Goal: Task Accomplishment & Management: Complete application form

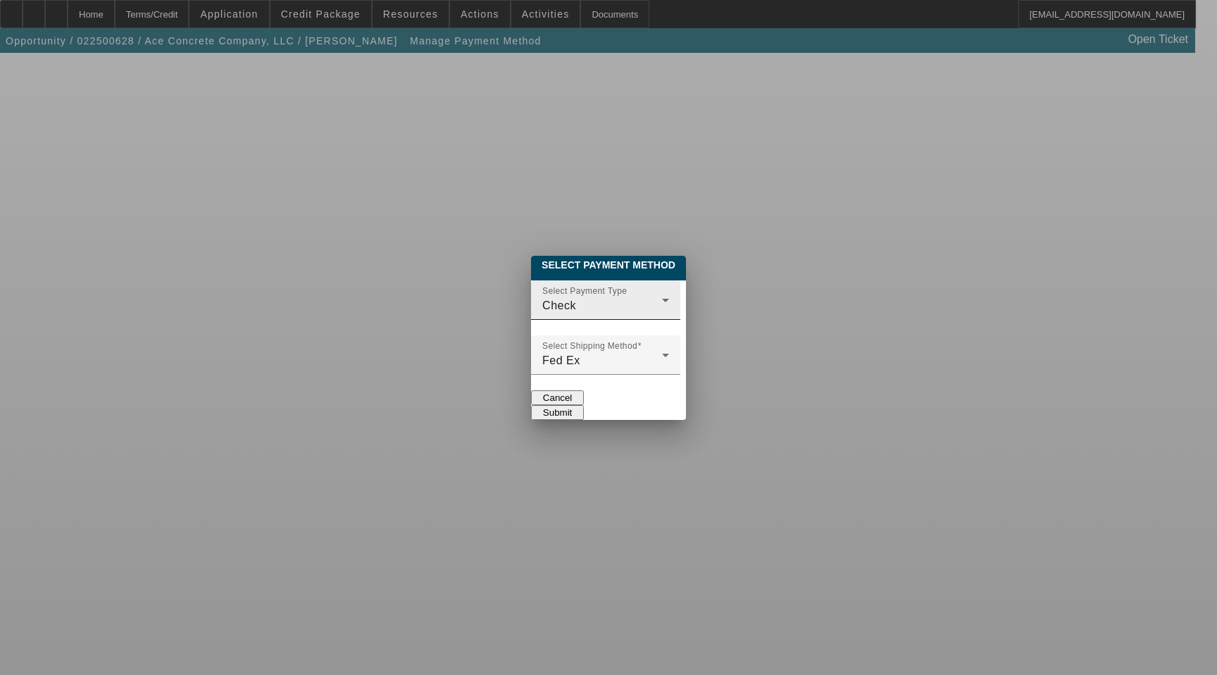
click at [669, 309] on div at bounding box center [669, 309] width 0 height 0
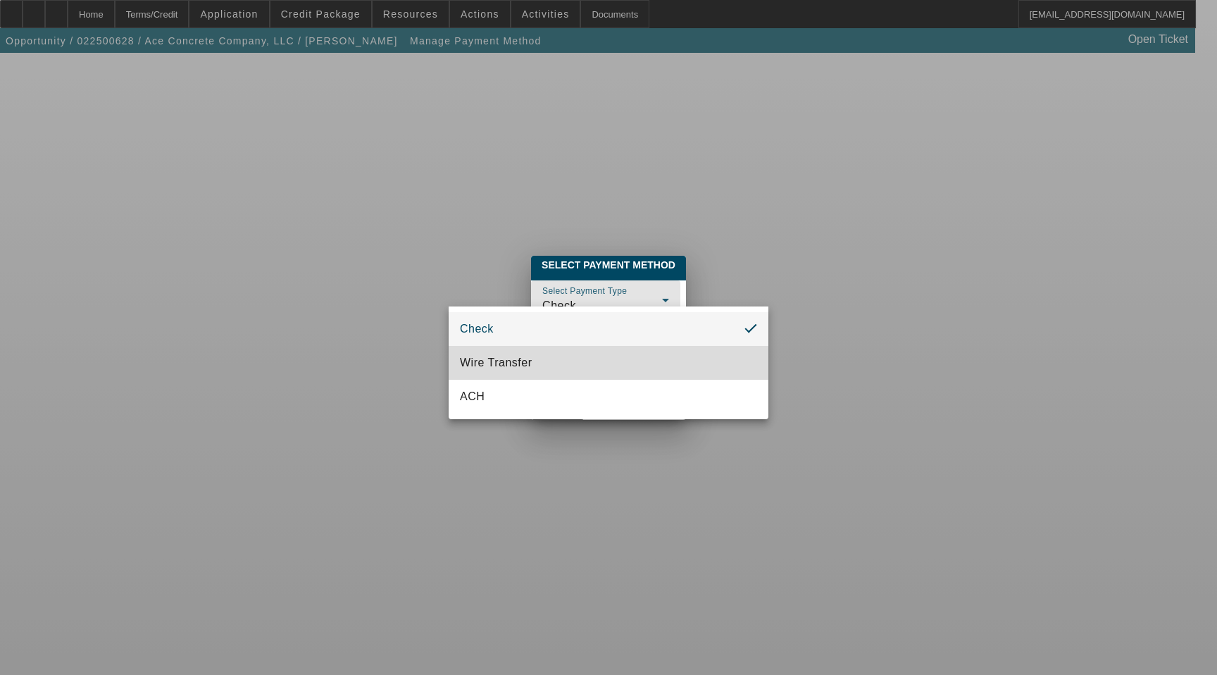
click at [518, 366] on span "Wire Transfer" at bounding box center [496, 362] width 73 height 17
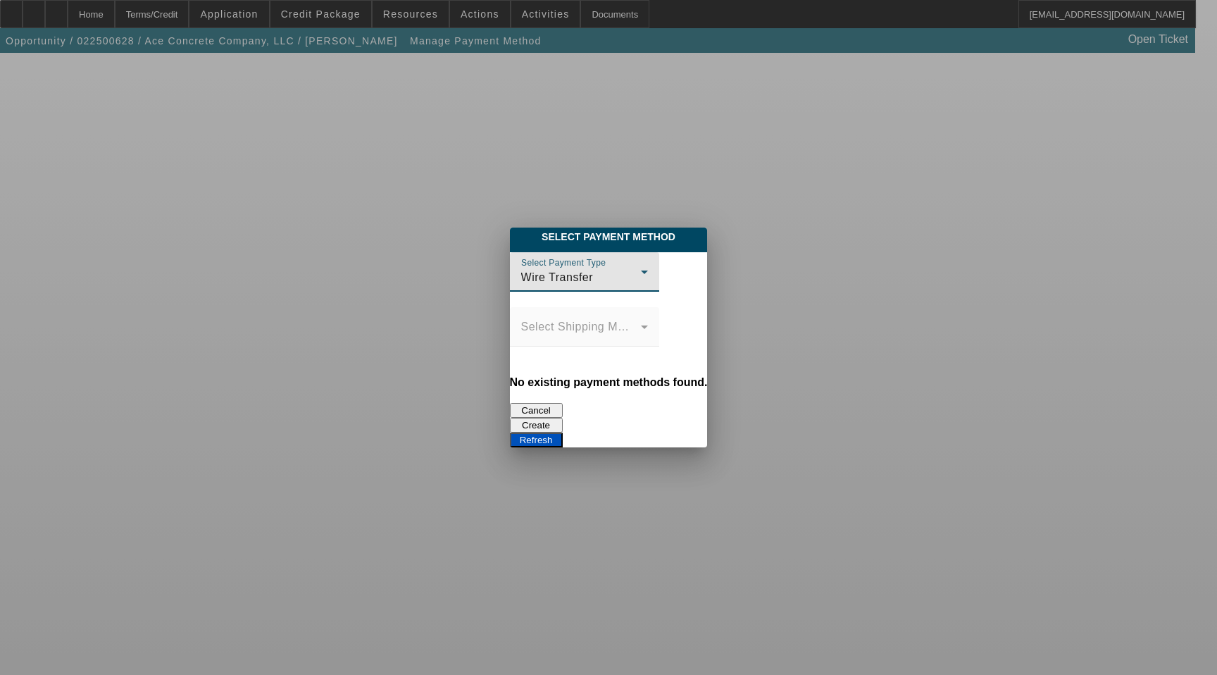
click at [563, 418] on button "Create" at bounding box center [536, 425] width 53 height 15
click at [563, 432] on button "Refresh" at bounding box center [536, 439] width 53 height 15
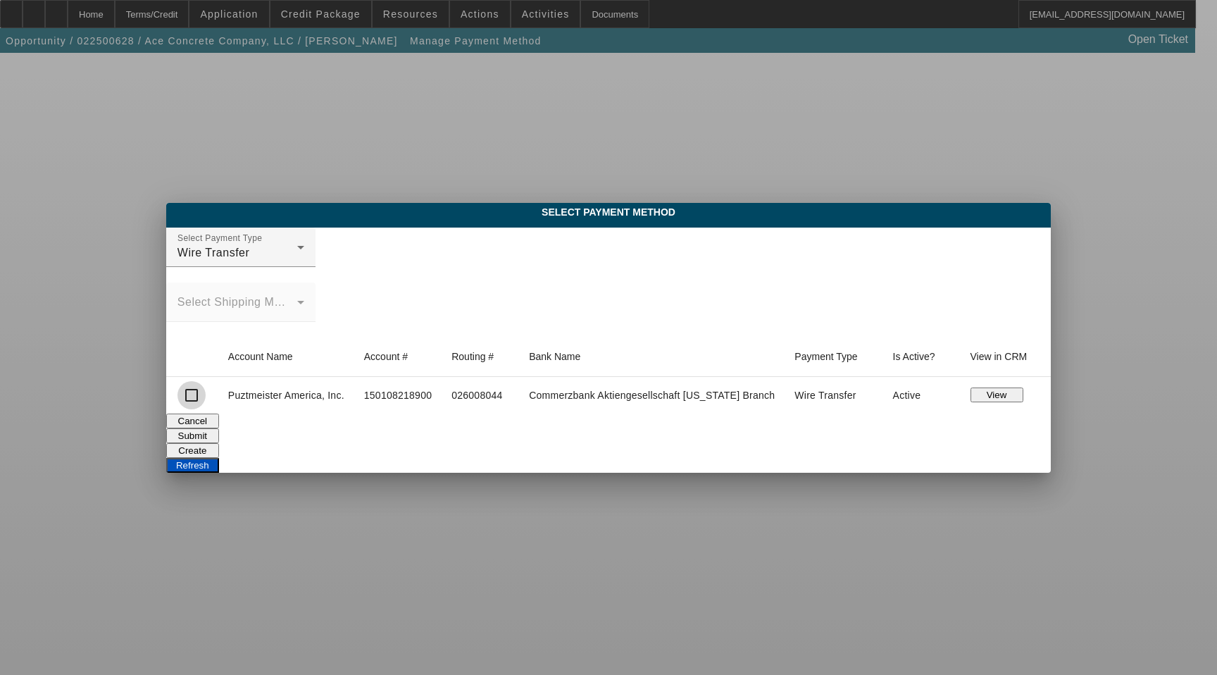
click at [194, 397] on input "checkbox" at bounding box center [191, 395] width 28 height 28
checkbox input "true"
click at [219, 430] on button "Submit" at bounding box center [192, 435] width 53 height 15
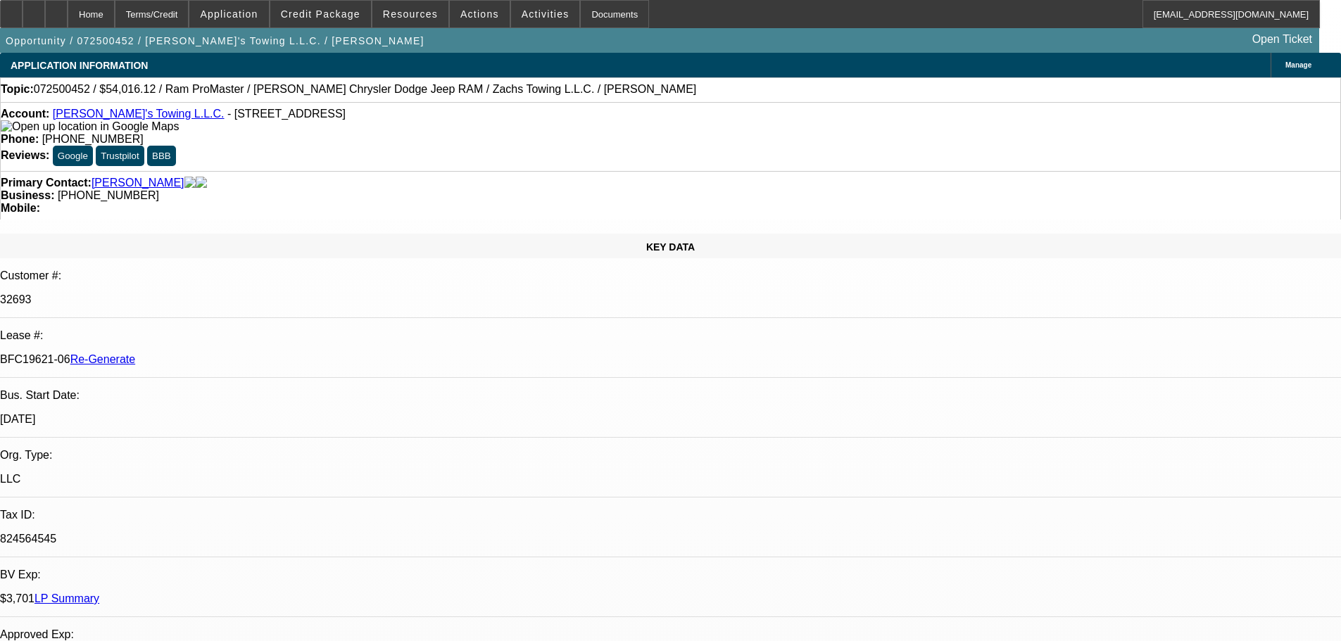
select select "3"
select select "0"
select select "3"
select select "0"
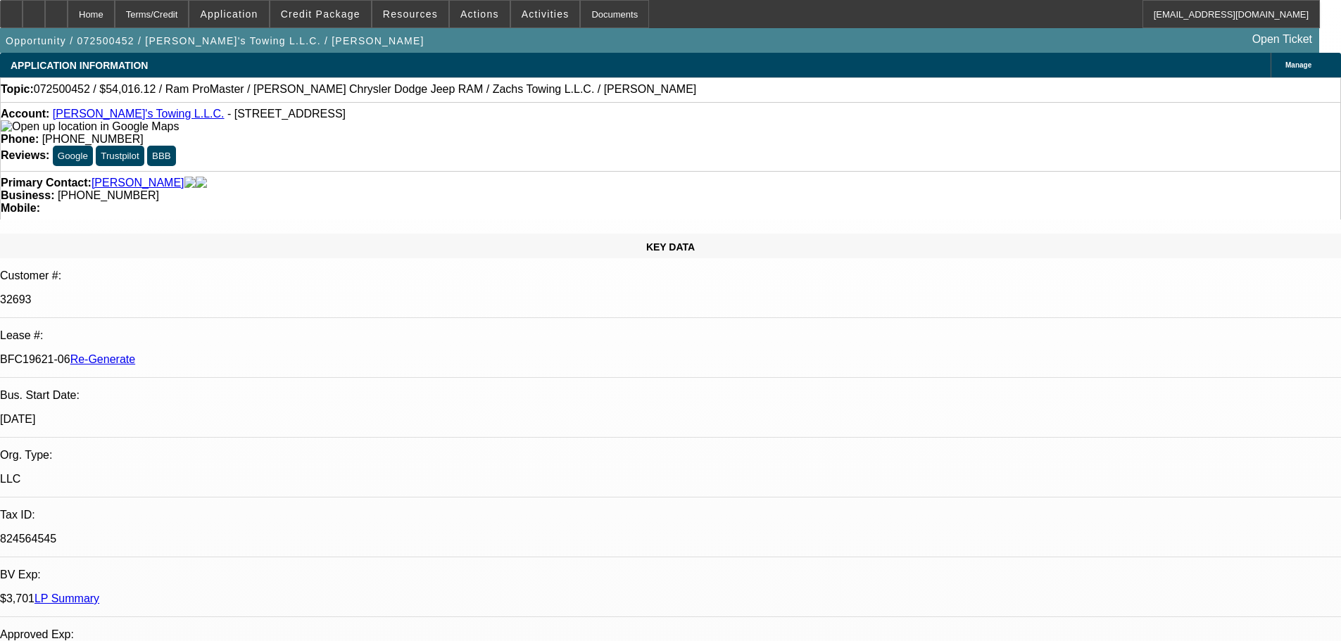
select select "6"
drag, startPoint x: 0, startPoint y: 0, endPoint x: 1351, endPoint y: 634, distance: 1492.7
select select "3"
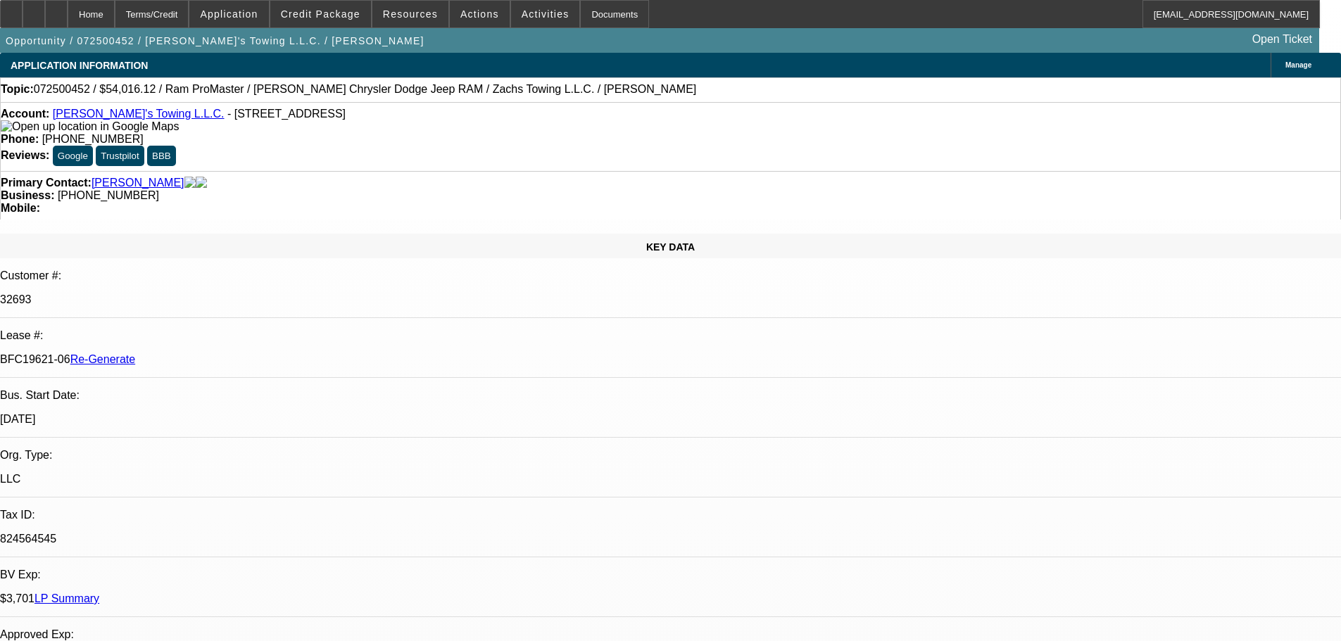
select select "0"
select select "3"
select select "0"
select select "6"
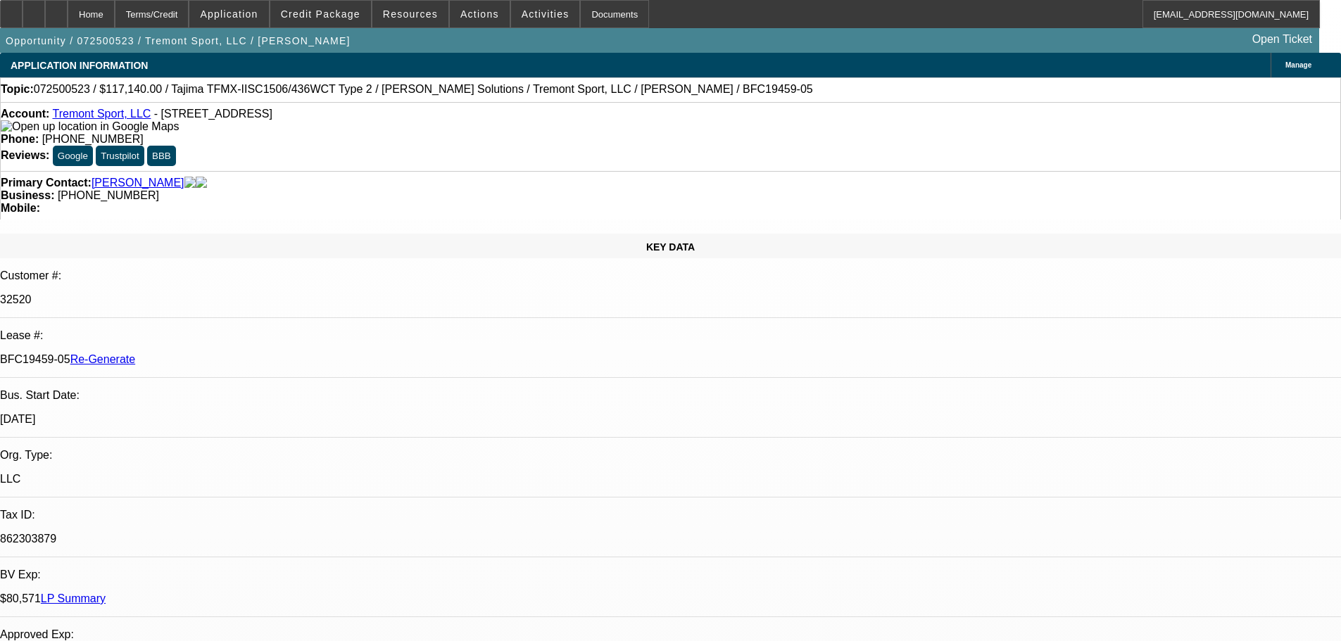
select select "3"
select select "0"
select select "2"
select select "0"
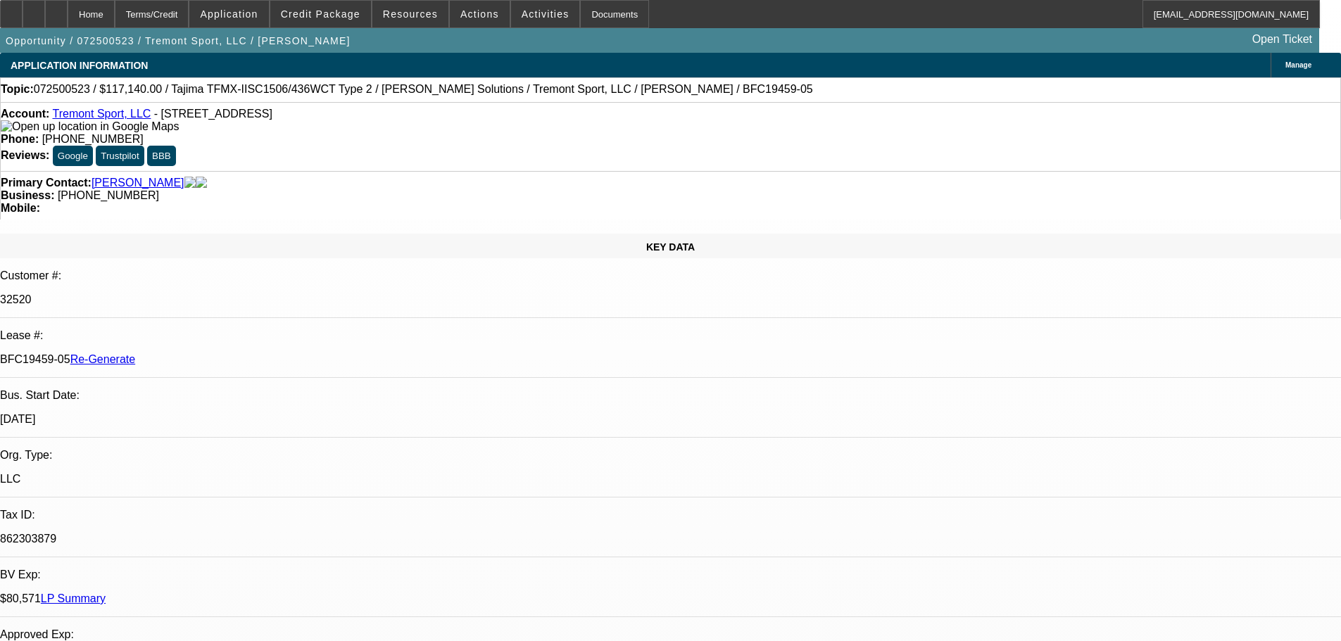
select select "6"
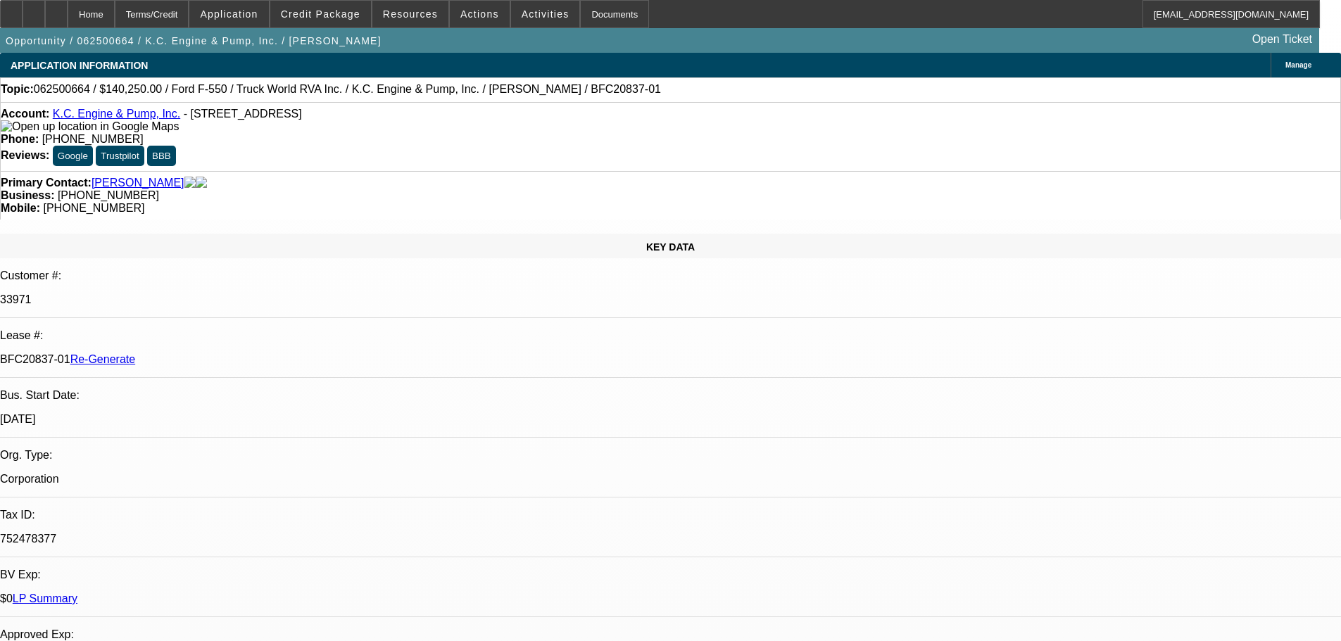
select select "4"
select select "0"
select select "6"
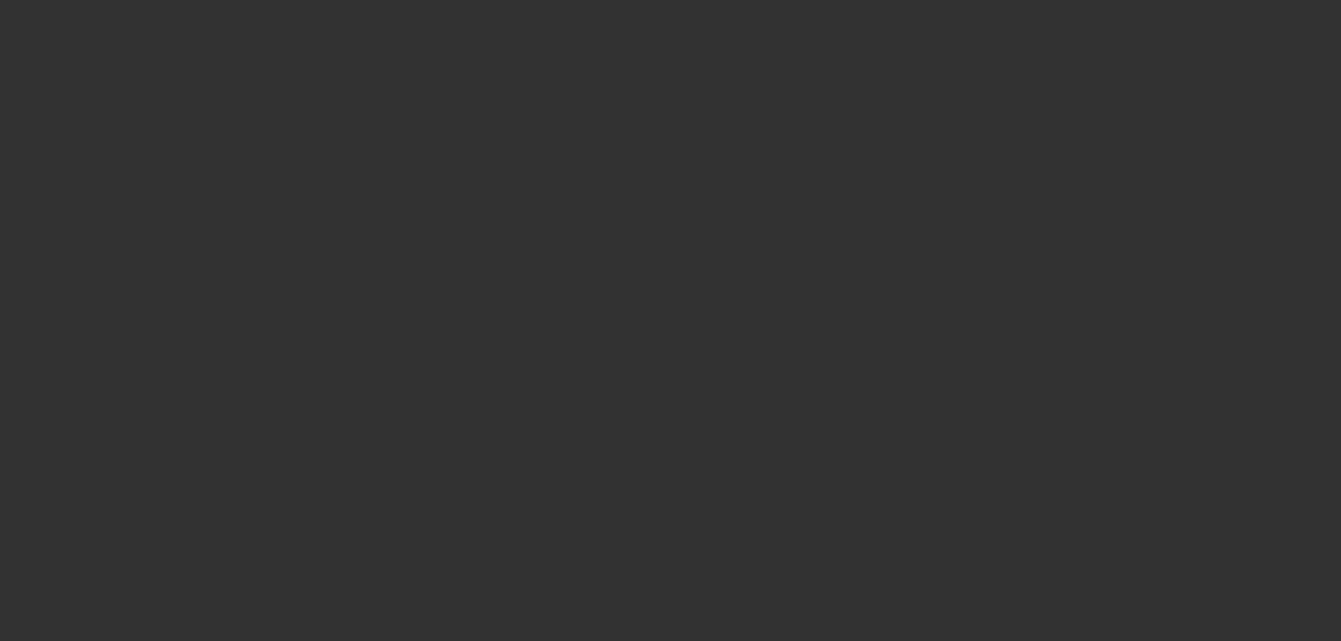
select select "3"
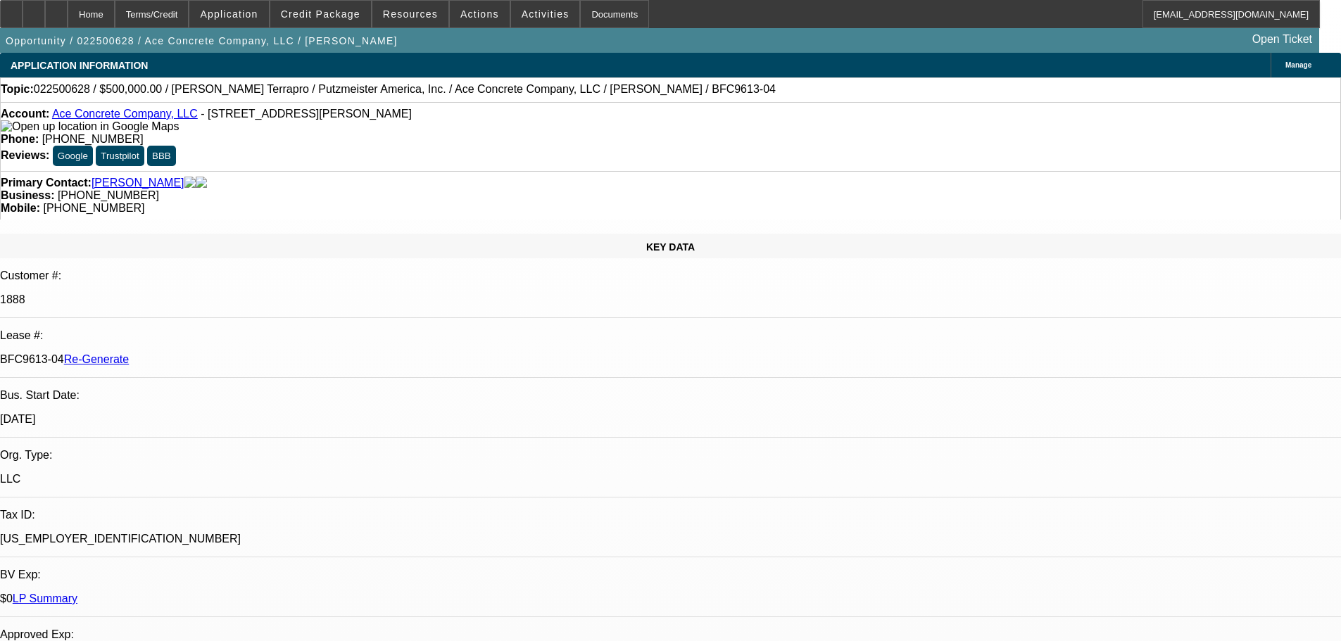
select select "0"
select select "3"
select select "0"
select select "6"
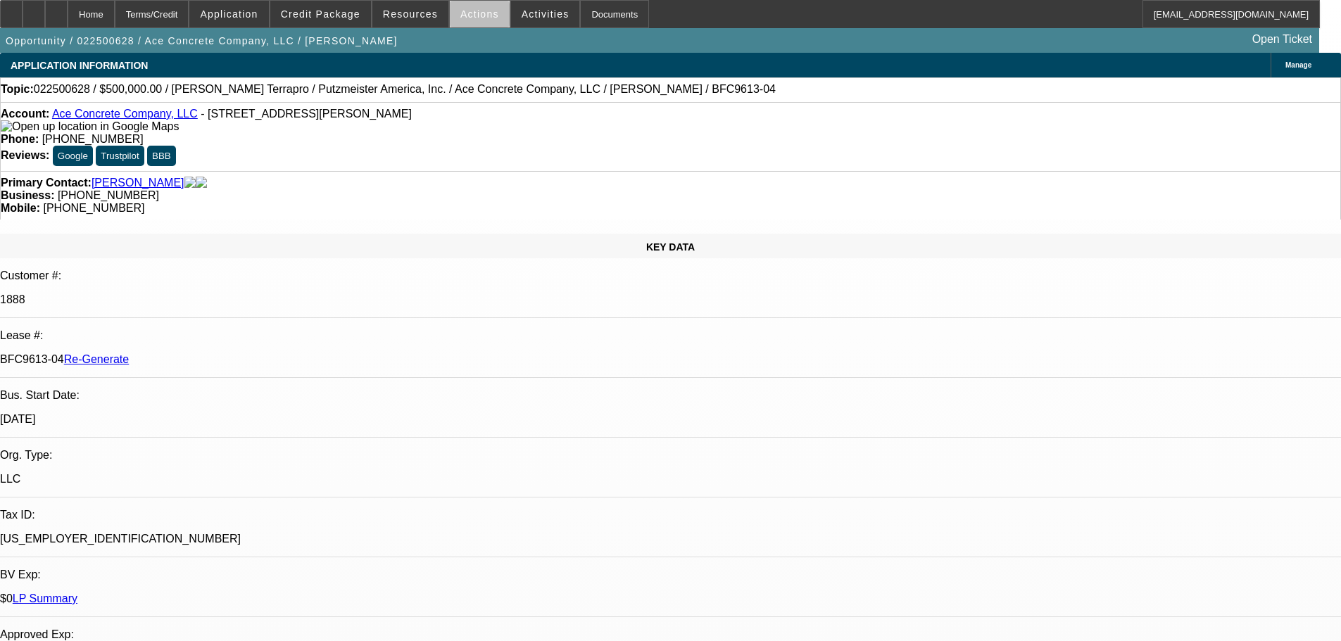
click at [473, 19] on span "Actions" at bounding box center [479, 13] width 39 height 11
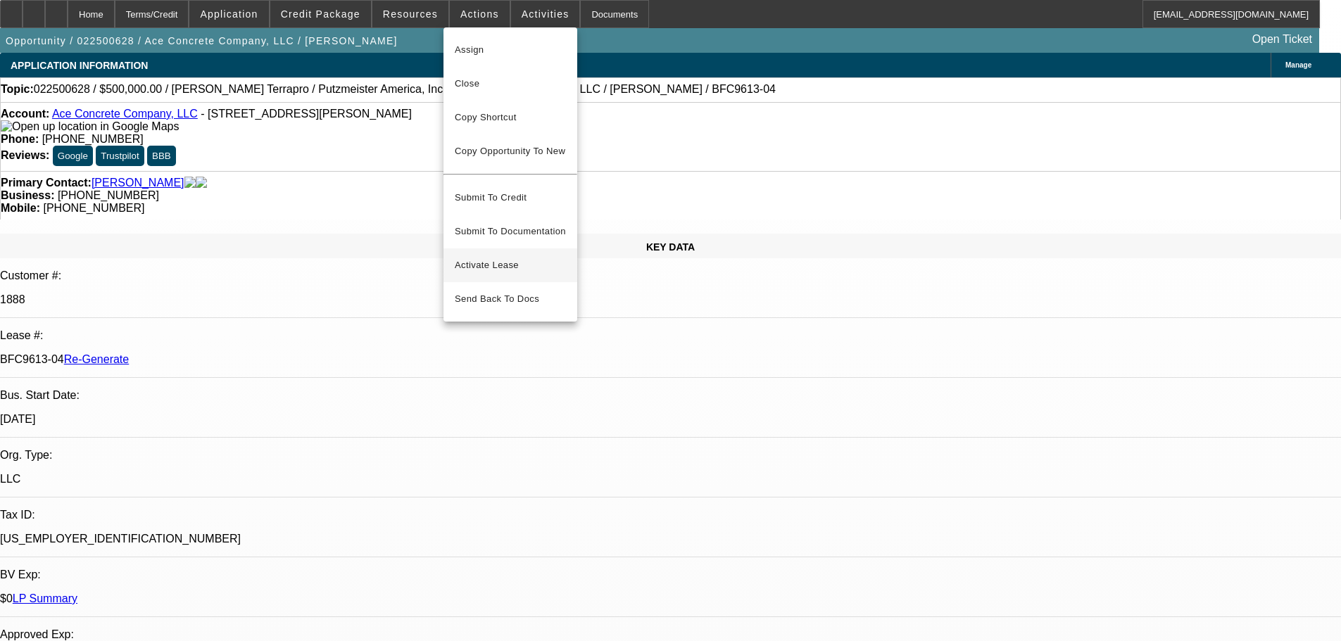
click at [496, 257] on span "Activate Lease" at bounding box center [510, 265] width 111 height 17
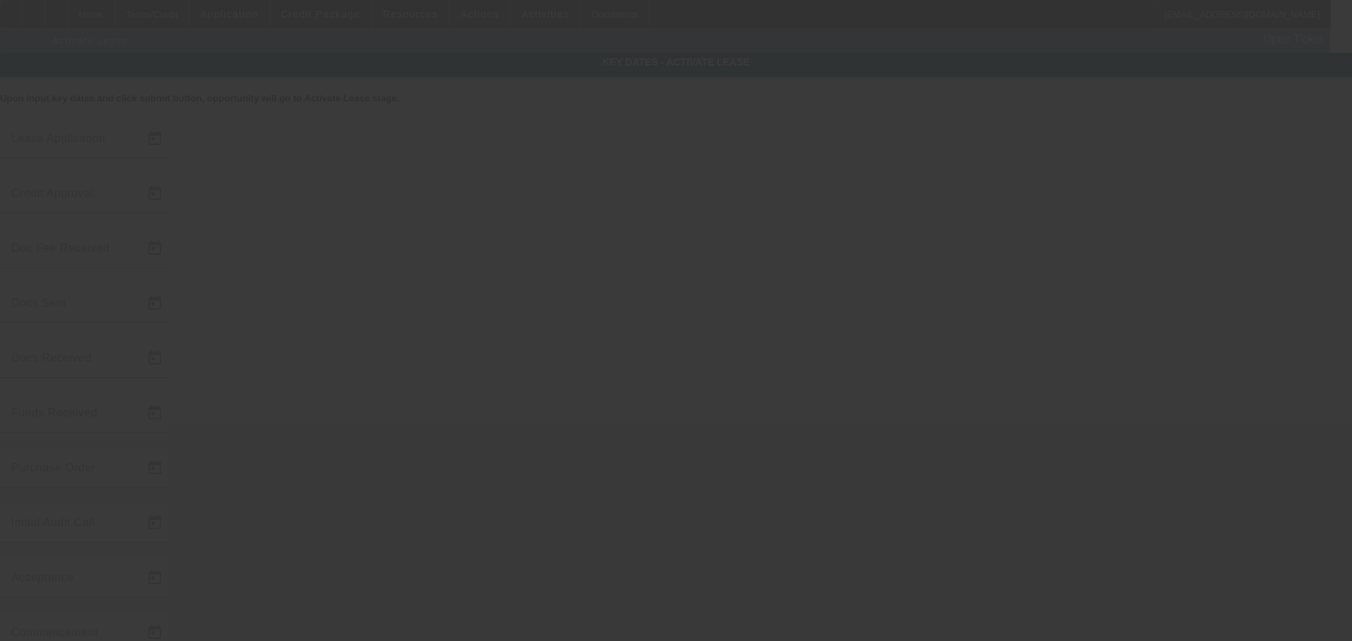
type input "2/25/2025"
type input "3/20/2025"
type input "4/10/2025"
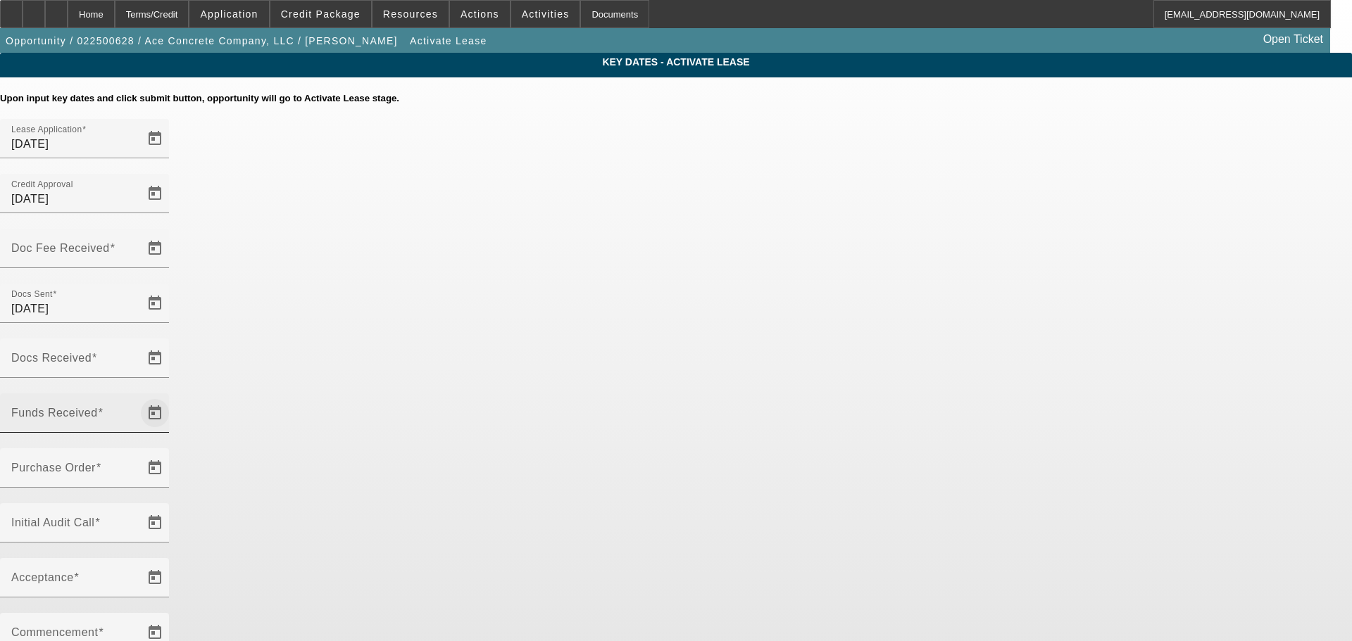
click at [172, 396] on span "Open calendar" at bounding box center [155, 413] width 34 height 34
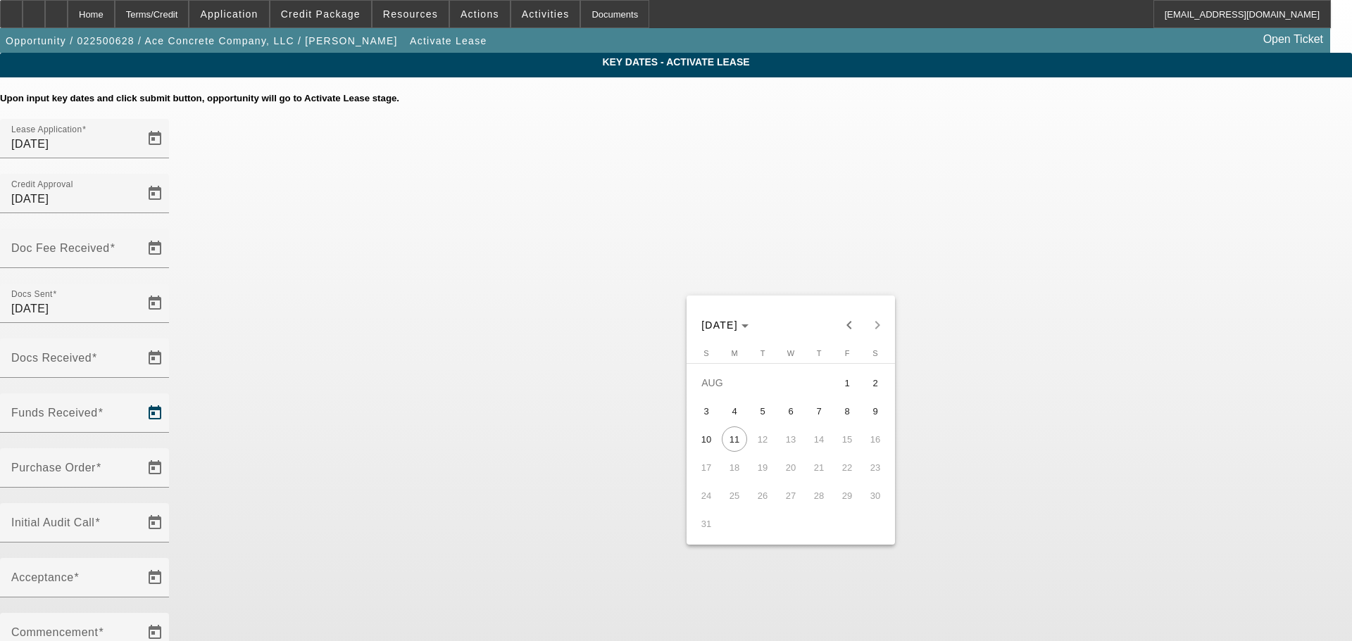
click at [822, 414] on span "7" at bounding box center [818, 411] width 25 height 25
type input "8/7/2025"
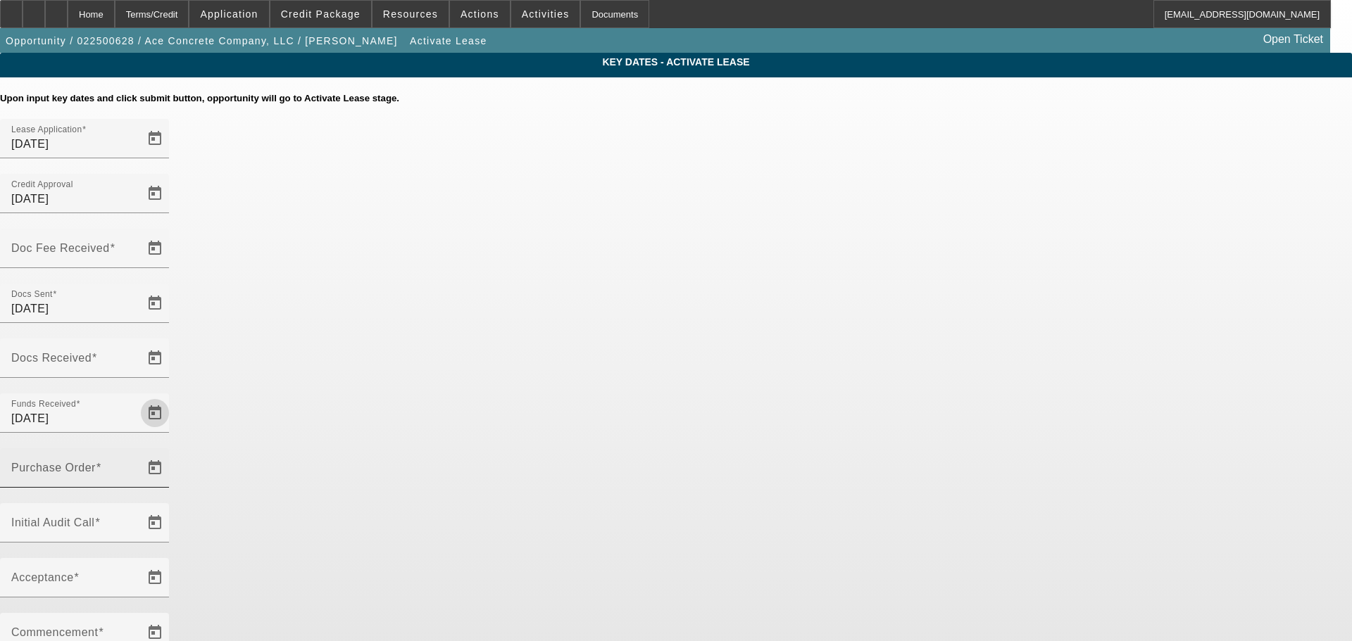
drag, startPoint x: 625, startPoint y: 345, endPoint x: 639, endPoint y: 339, distance: 15.4
click at [138, 465] on input "Purchase Order" at bounding box center [74, 473] width 127 height 17
click at [172, 451] on span "Open calendar" at bounding box center [155, 468] width 34 height 34
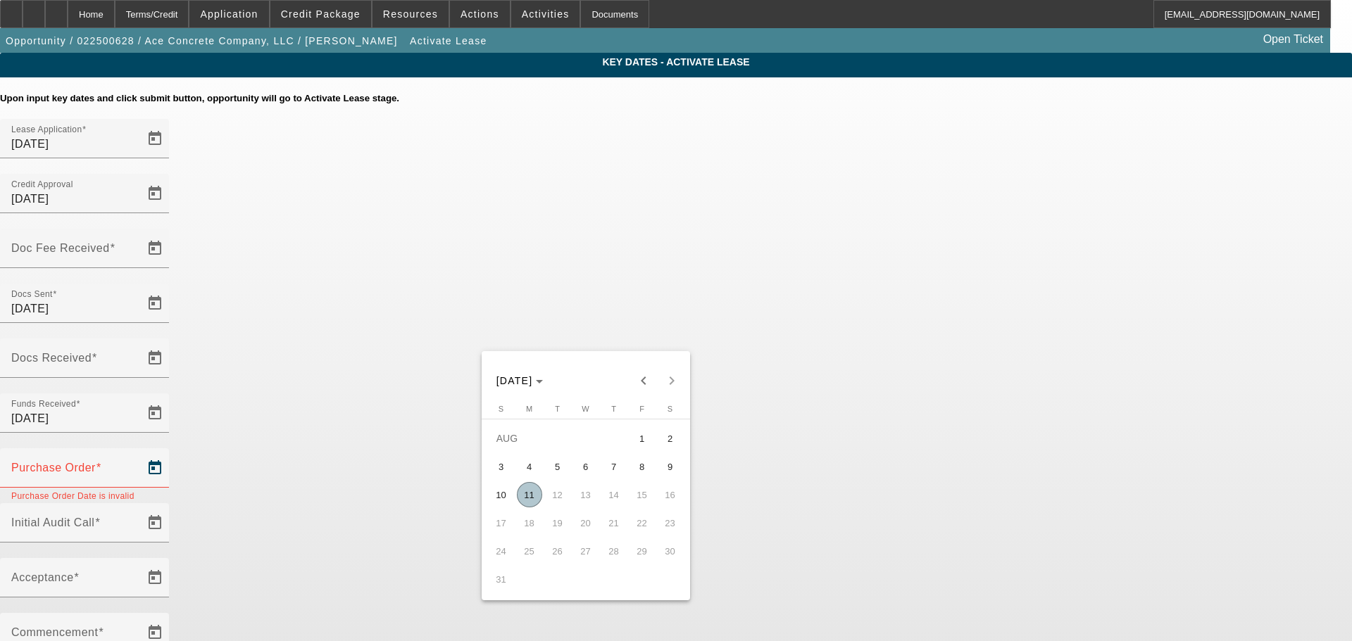
drag, startPoint x: 518, startPoint y: 489, endPoint x: 613, endPoint y: 441, distance: 106.4
click at [518, 488] on button "11" at bounding box center [529, 495] width 28 height 28
type input "8/11/2025"
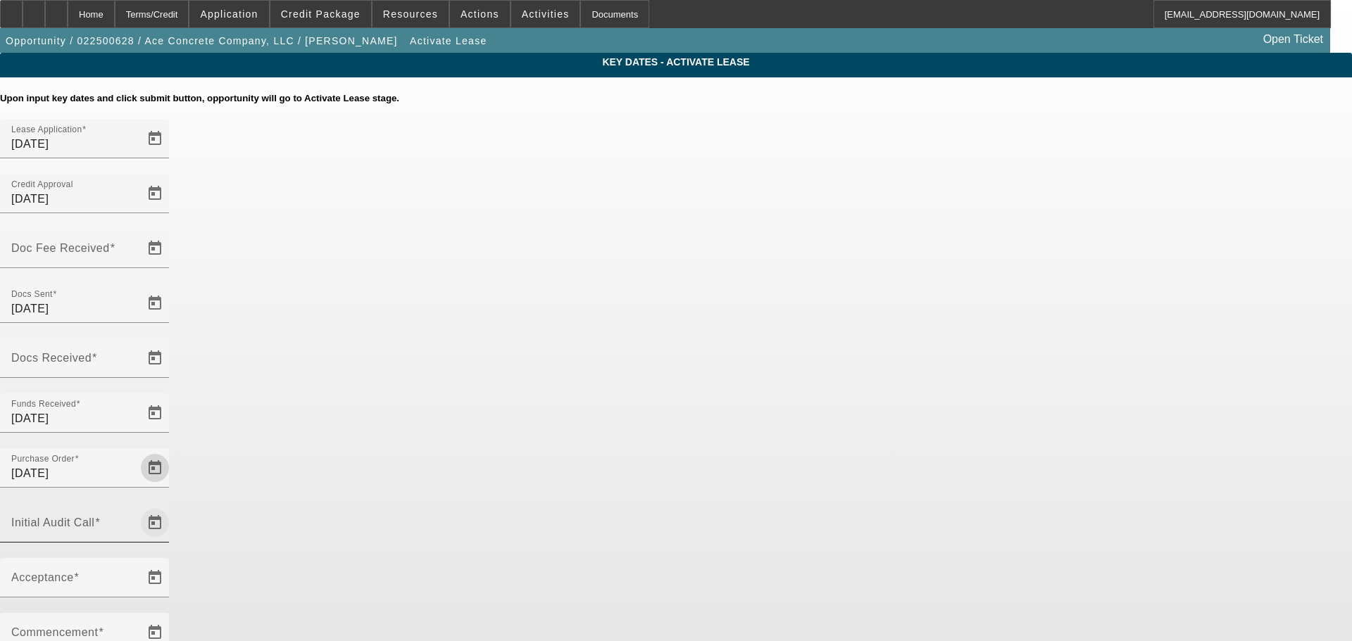
click at [172, 506] on span "Open calendar" at bounding box center [155, 523] width 34 height 34
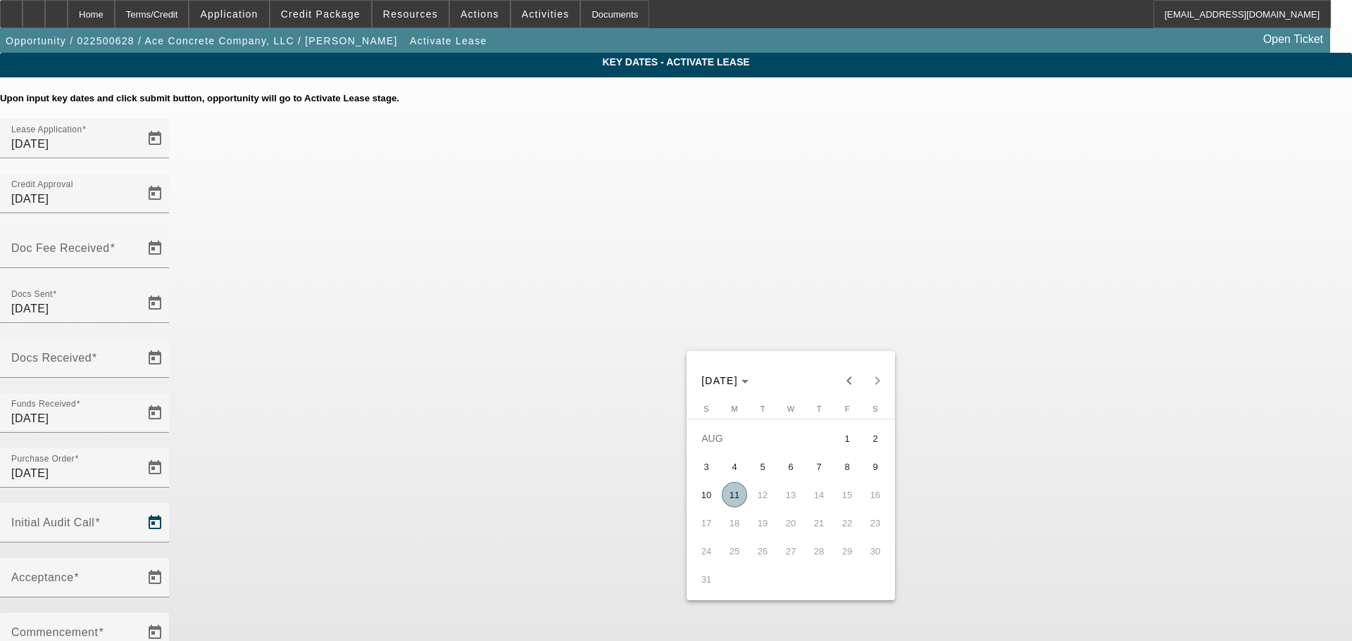
click at [732, 496] on span "11" at bounding box center [734, 494] width 25 height 25
type input "8/11/2025"
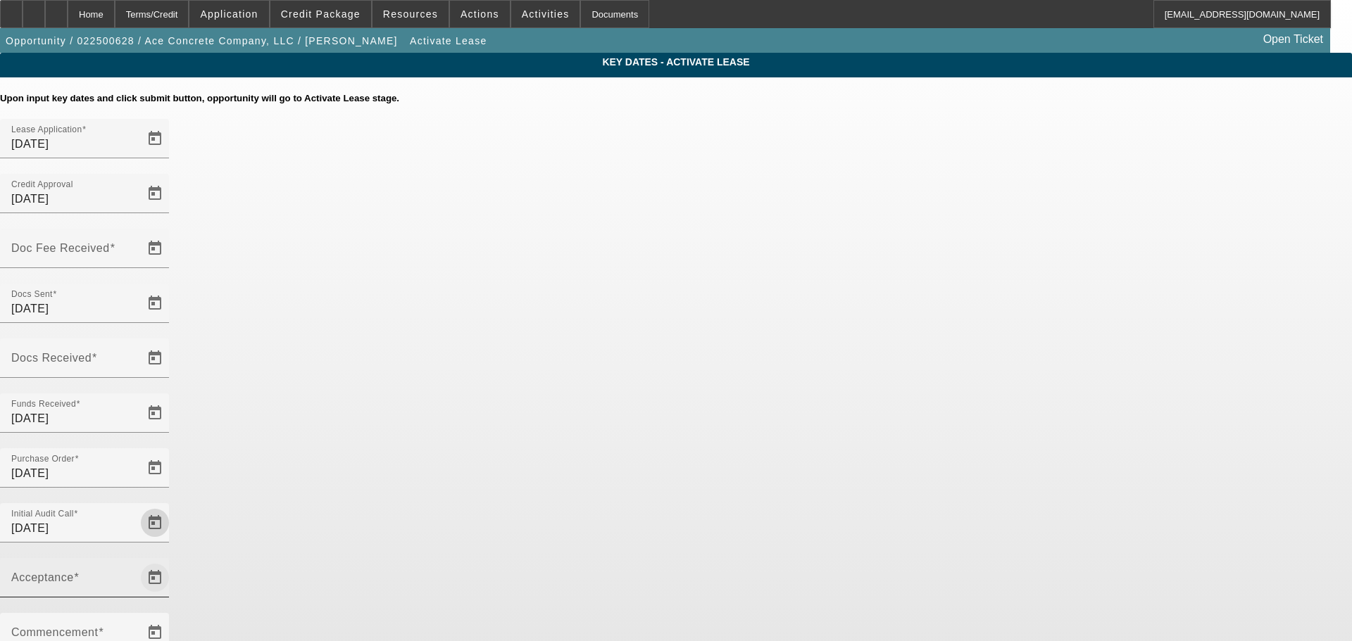
click at [172, 561] on span "Open calendar" at bounding box center [155, 578] width 34 height 34
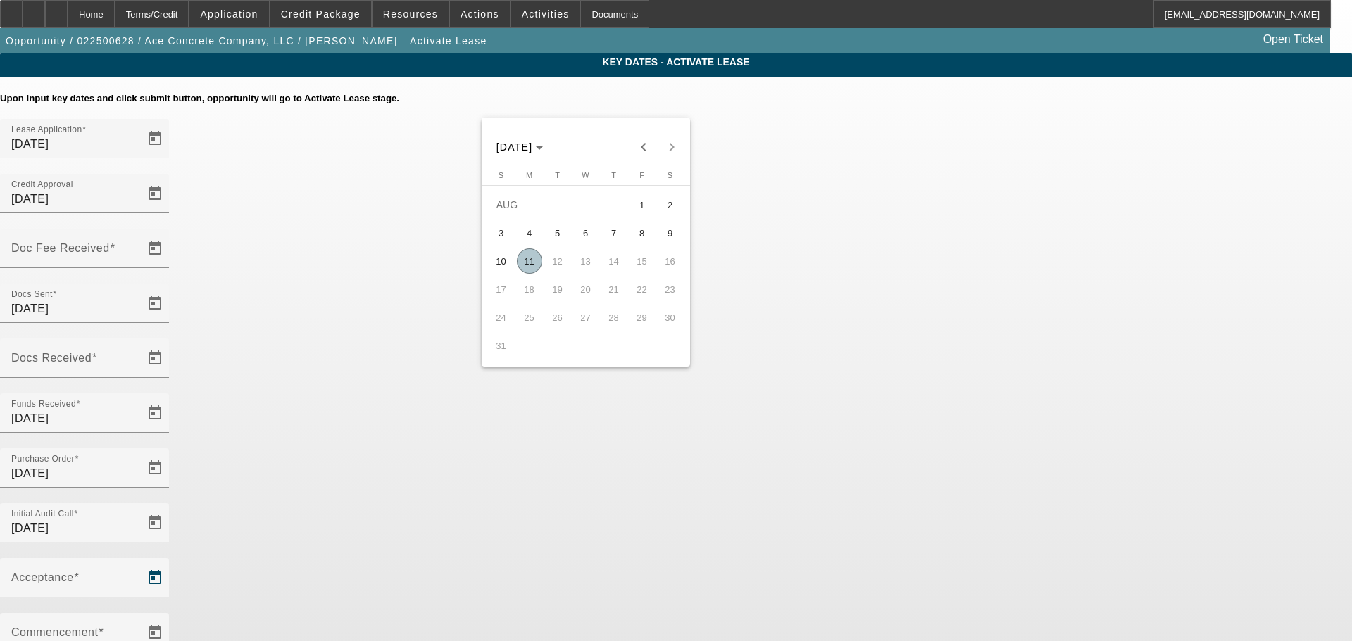
click at [528, 263] on span "11" at bounding box center [529, 261] width 25 height 25
type input "8/11/2025"
type input "9/1/2025"
type input "10/1/2025"
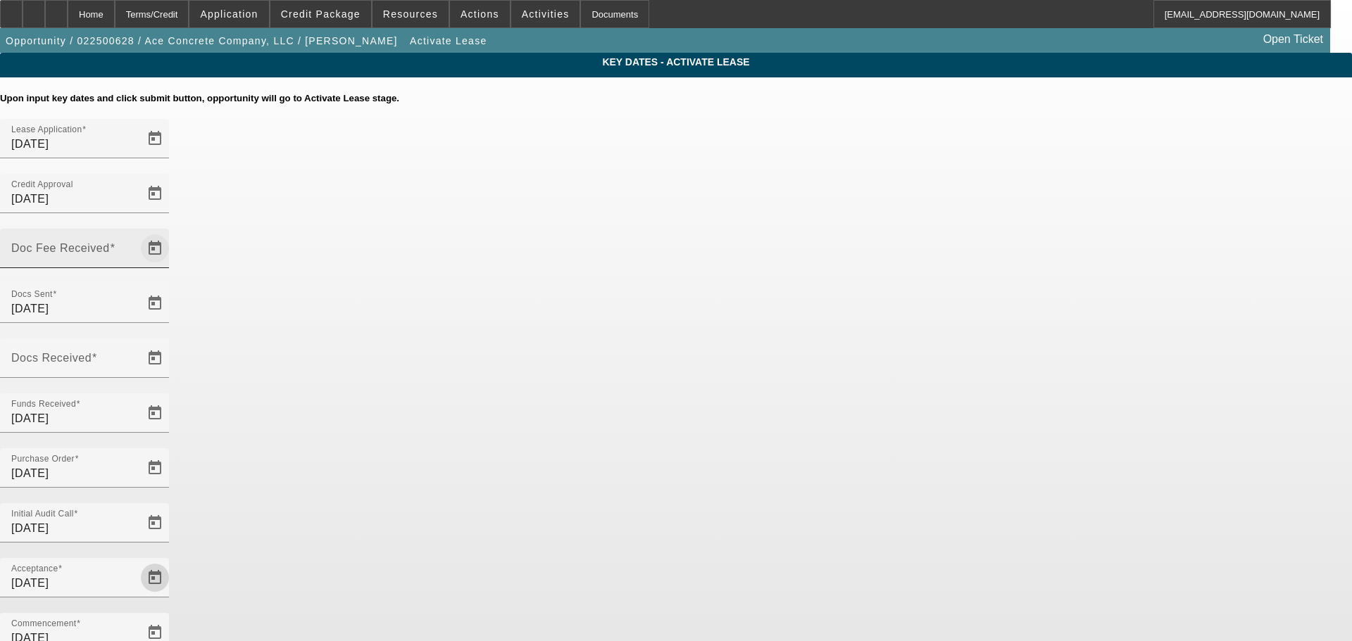
click at [172, 232] on span "Open calendar" at bounding box center [155, 249] width 34 height 34
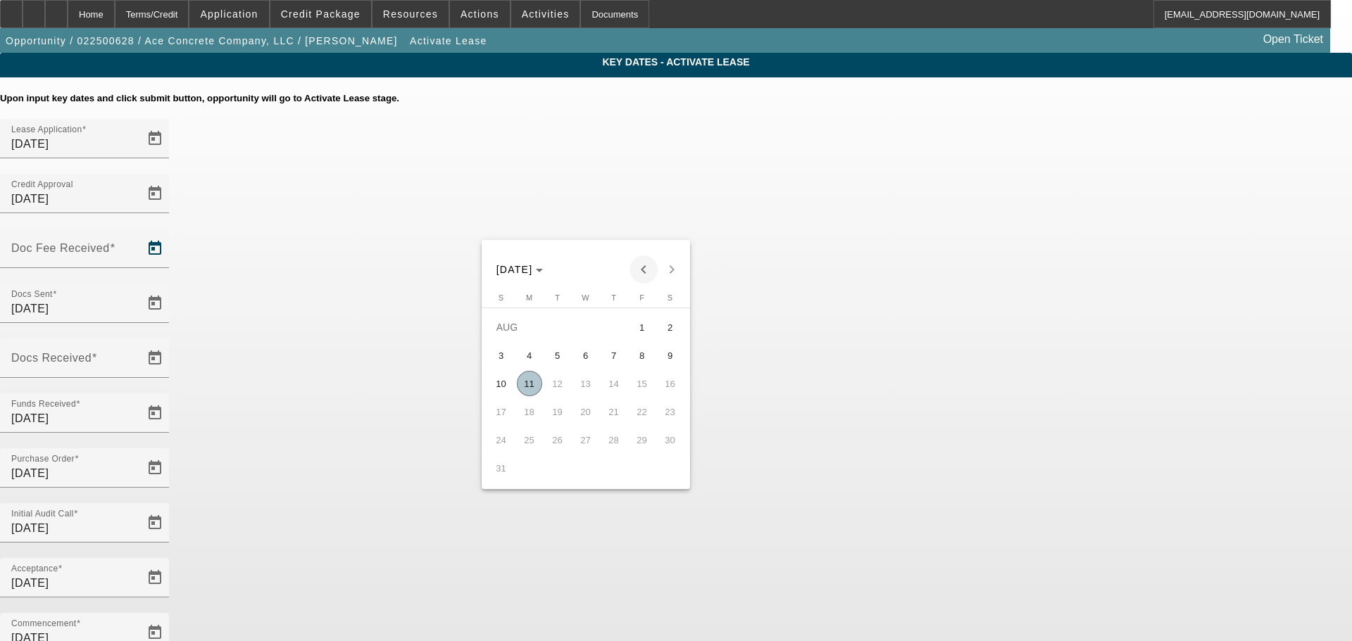
click at [646, 268] on span "Previous month" at bounding box center [643, 270] width 28 height 28
click at [674, 270] on span "Next month" at bounding box center [672, 270] width 28 height 28
click at [534, 394] on span "11" at bounding box center [529, 383] width 25 height 25
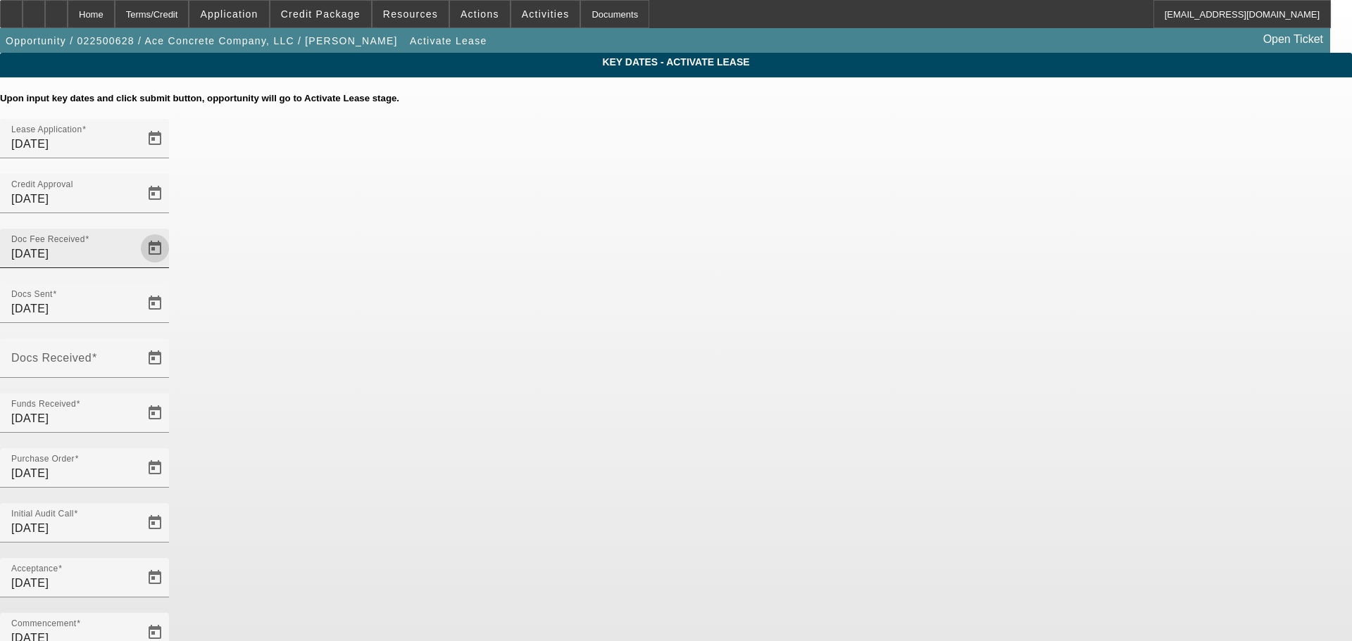
click at [172, 232] on span "Open calendar" at bounding box center [155, 249] width 34 height 34
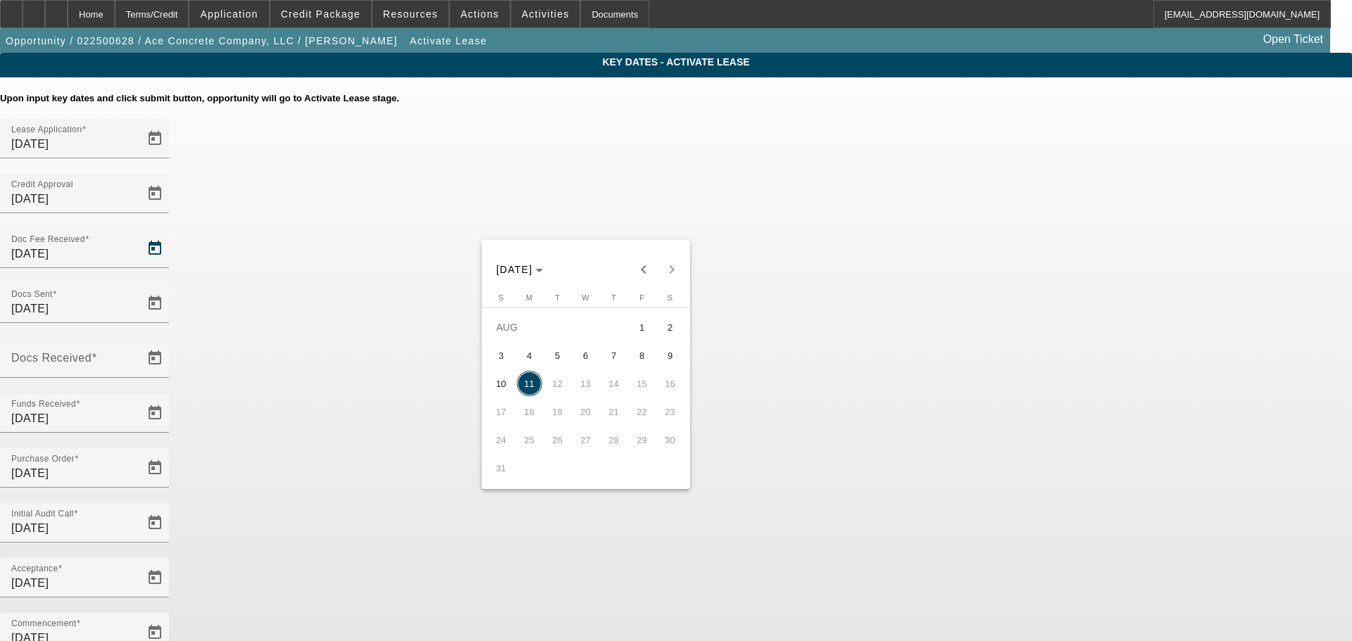
drag, startPoint x: 619, startPoint y: 361, endPoint x: 623, endPoint y: 296, distance: 64.9
click at [619, 360] on span "7" at bounding box center [613, 355] width 25 height 25
type input "8/7/2025"
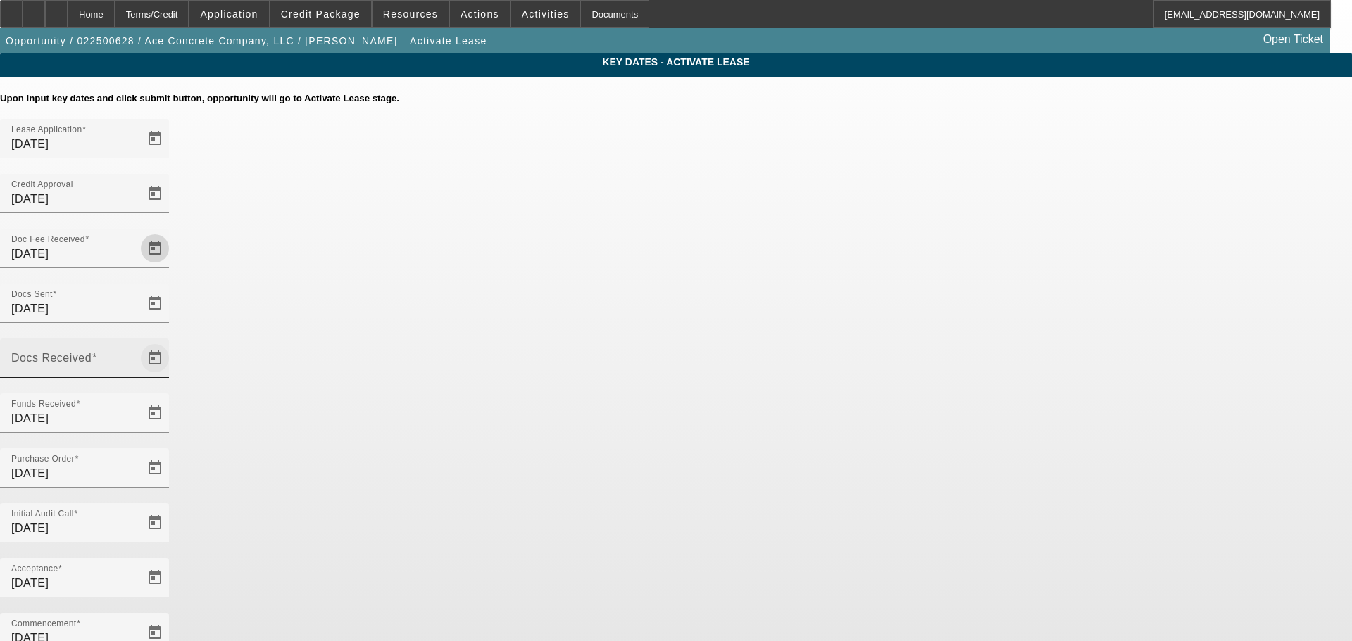
click at [172, 341] on span "Open calendar" at bounding box center [155, 358] width 34 height 34
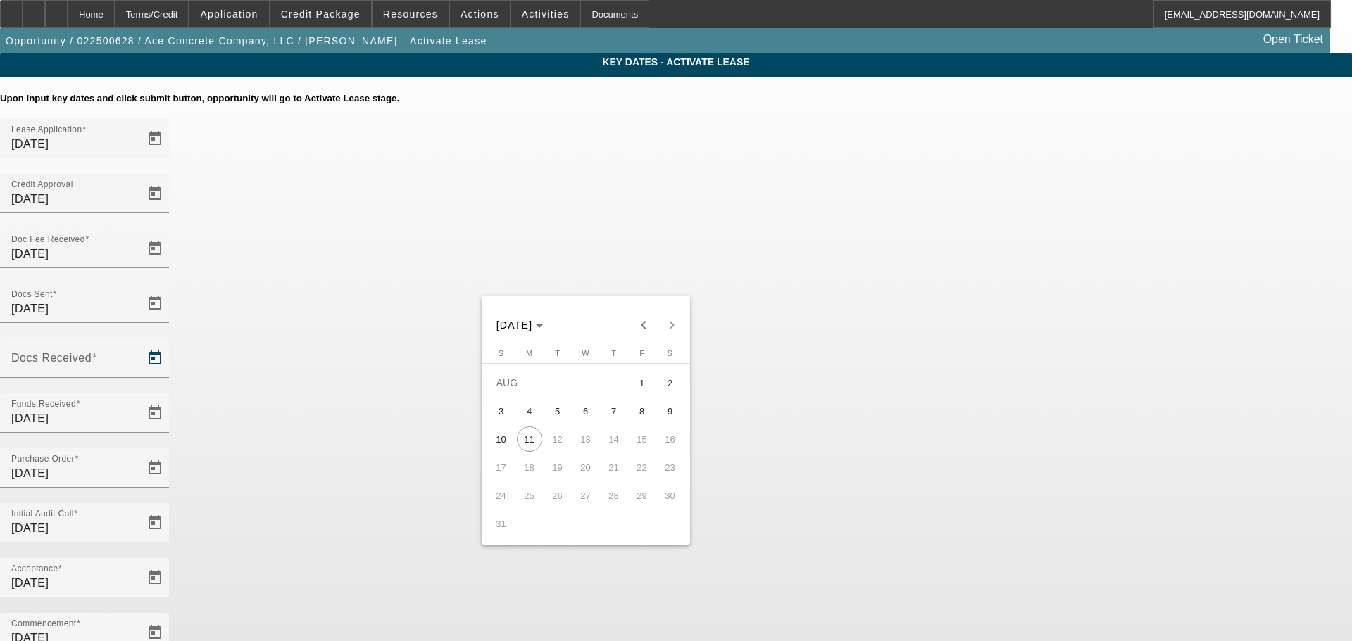
click at [632, 415] on span "8" at bounding box center [641, 411] width 25 height 25
type input "8/8/2025"
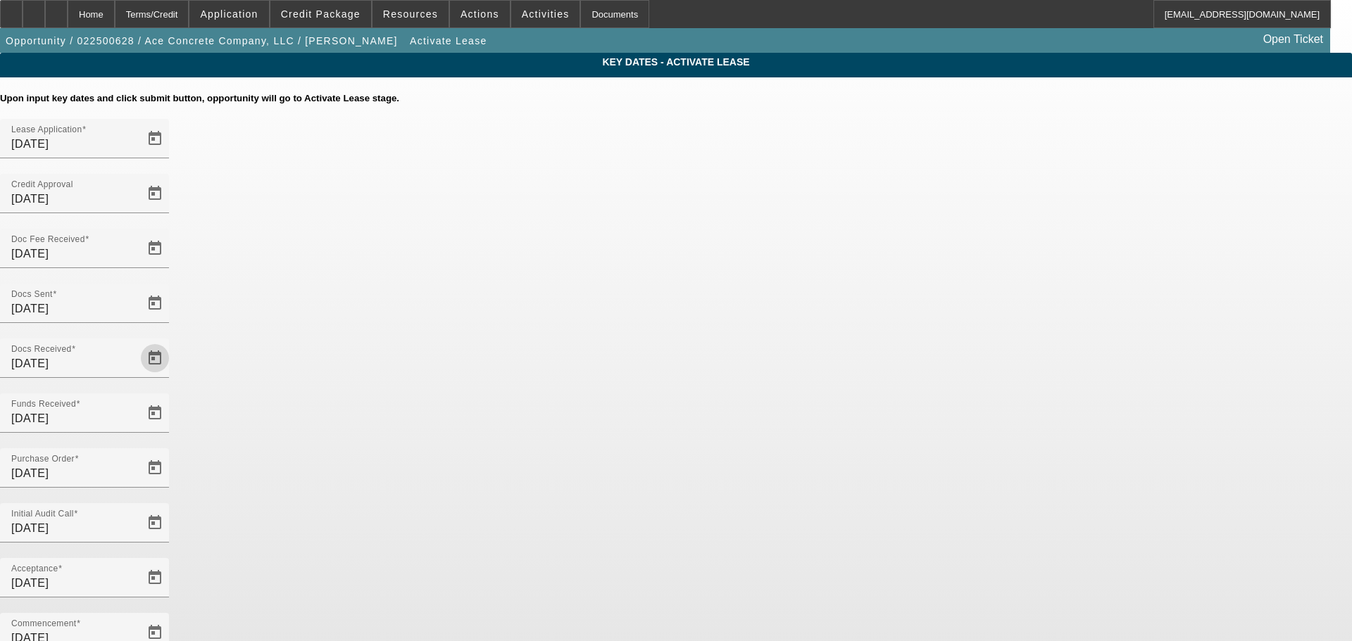
click at [1034, 295] on div "Key Dates - Activate Lease Upon input key dates and click submit button, opport…" at bounding box center [676, 485] width 1352 height 865
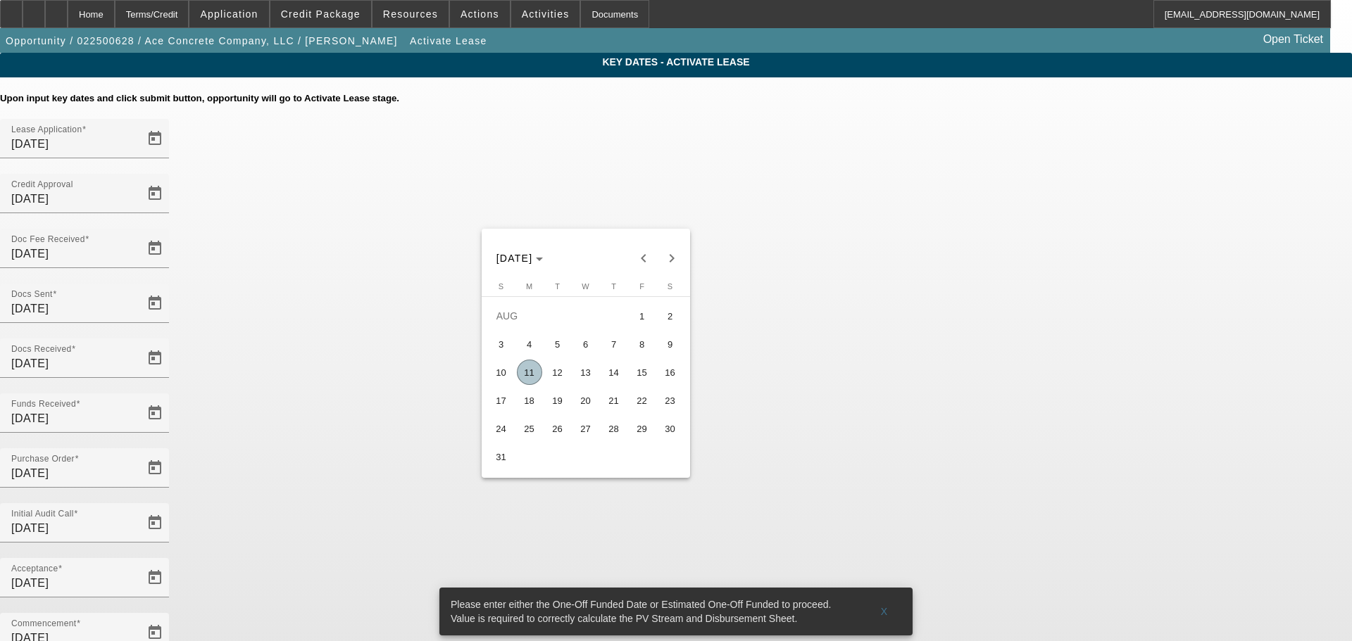
drag, startPoint x: 641, startPoint y: 375, endPoint x: 676, endPoint y: 399, distance: 42.0
click at [644, 375] on span "15" at bounding box center [641, 372] width 25 height 25
type input "8/15/2025"
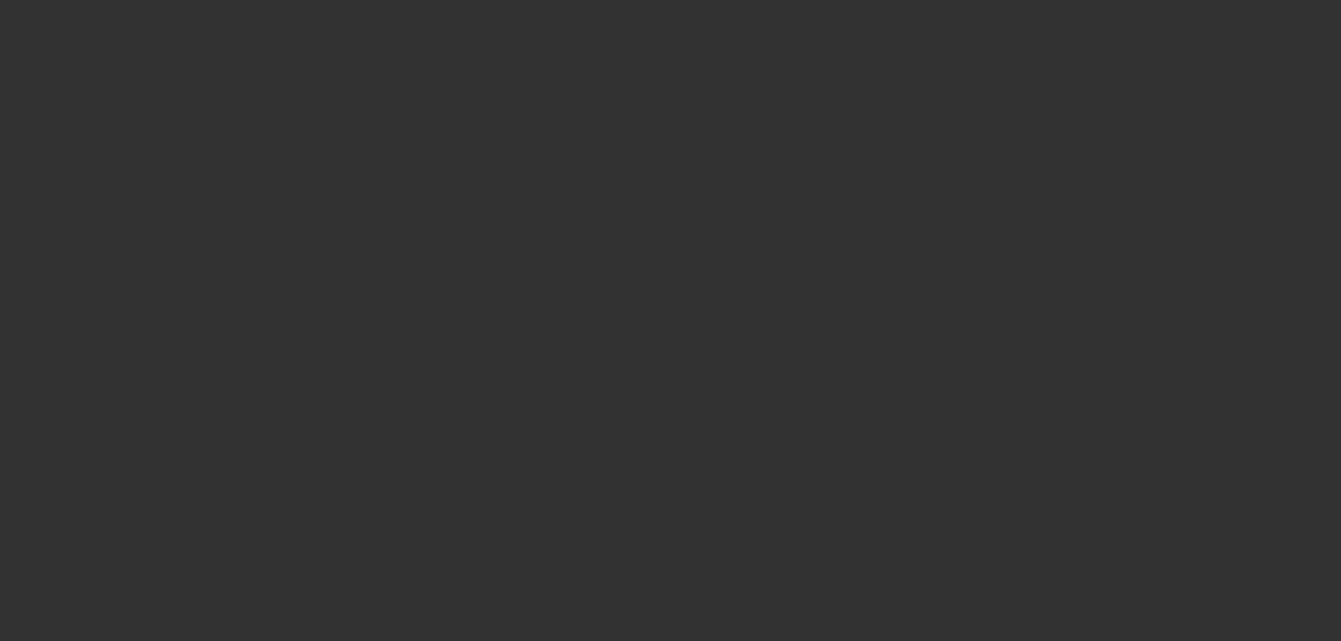
select select "4"
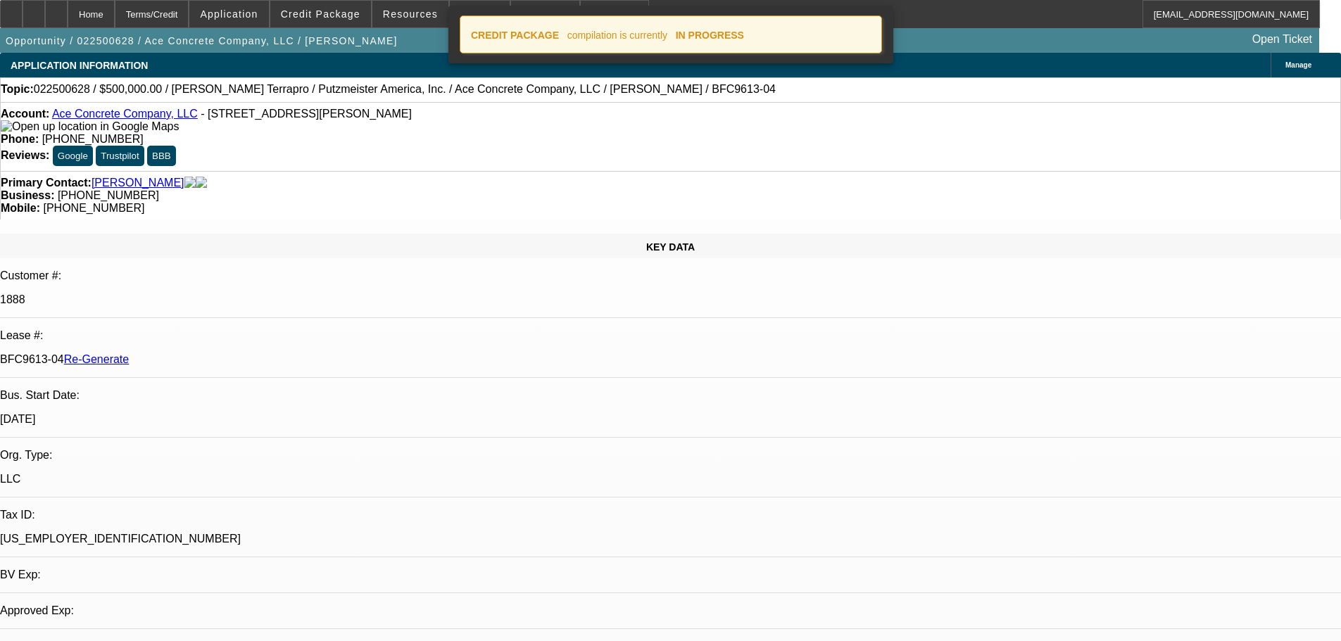
select select "0"
select select "3"
select select "0"
select select "6"
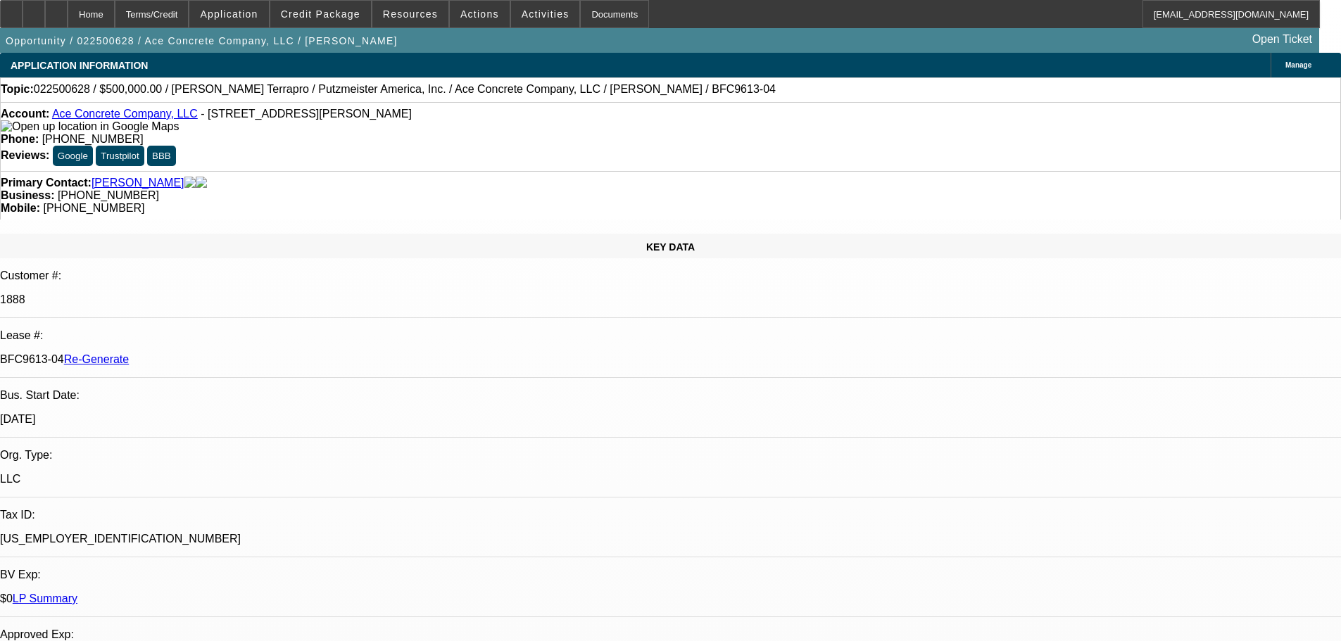
scroll to position [6, 0]
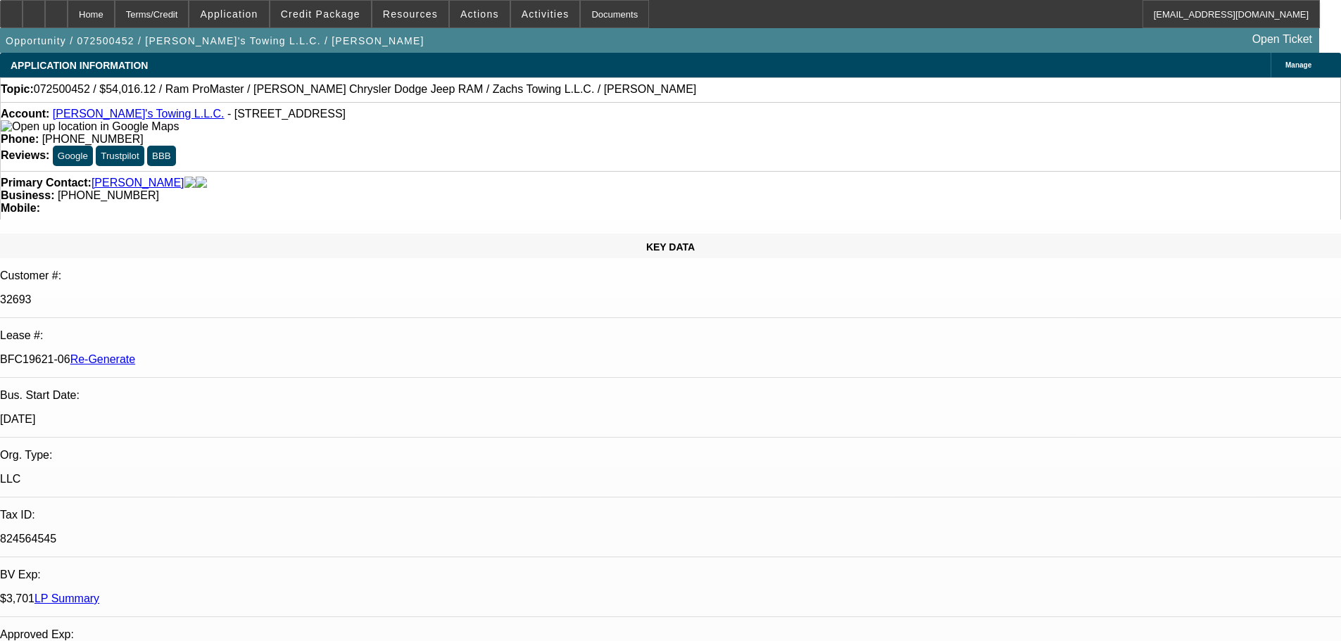
select select "3"
select select "0"
select select "3"
select select "0"
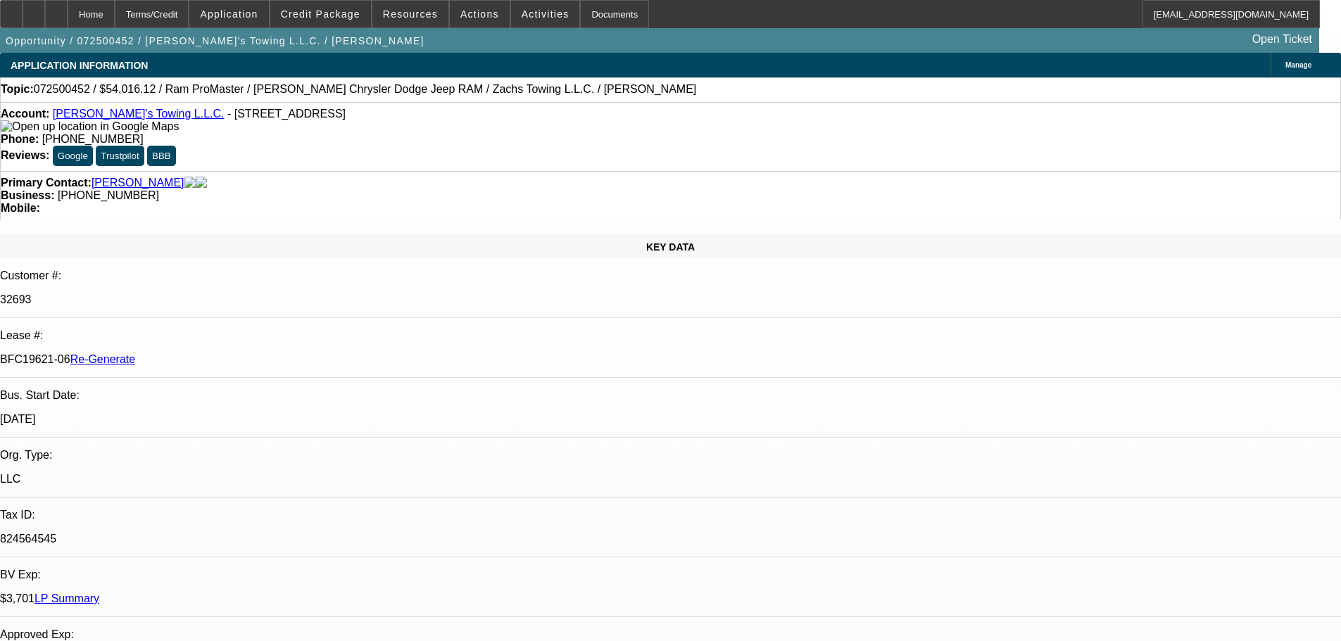
select select "6"
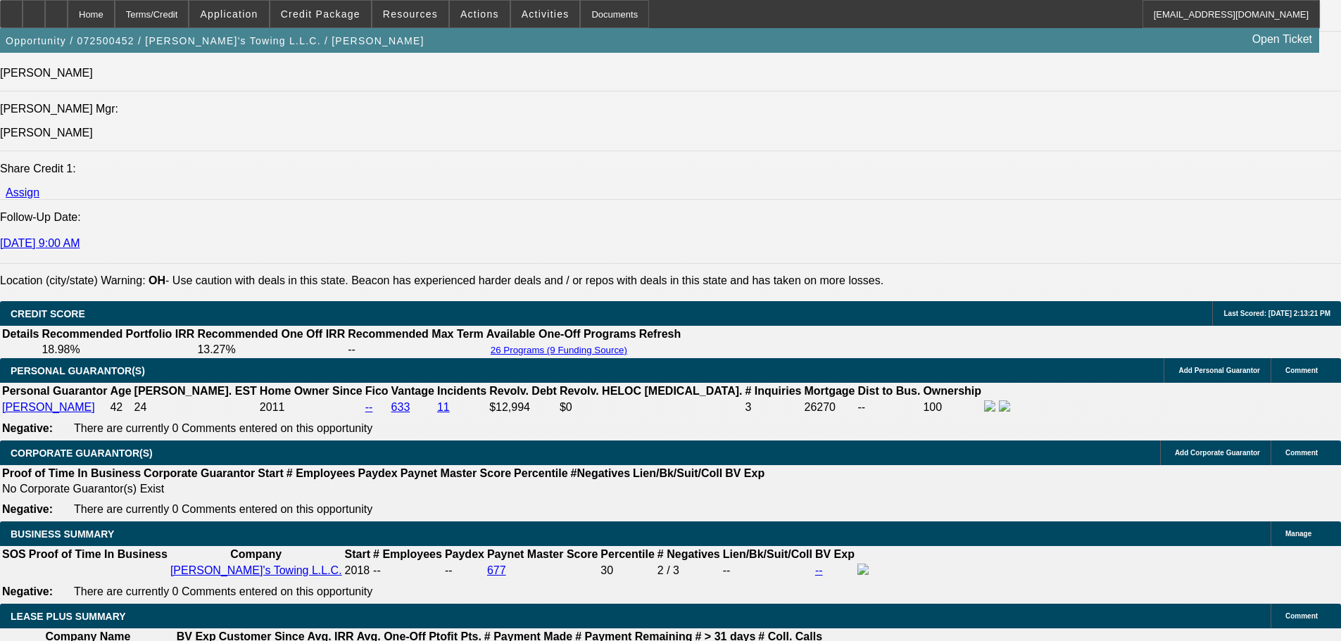
scroll to position [1619, 0]
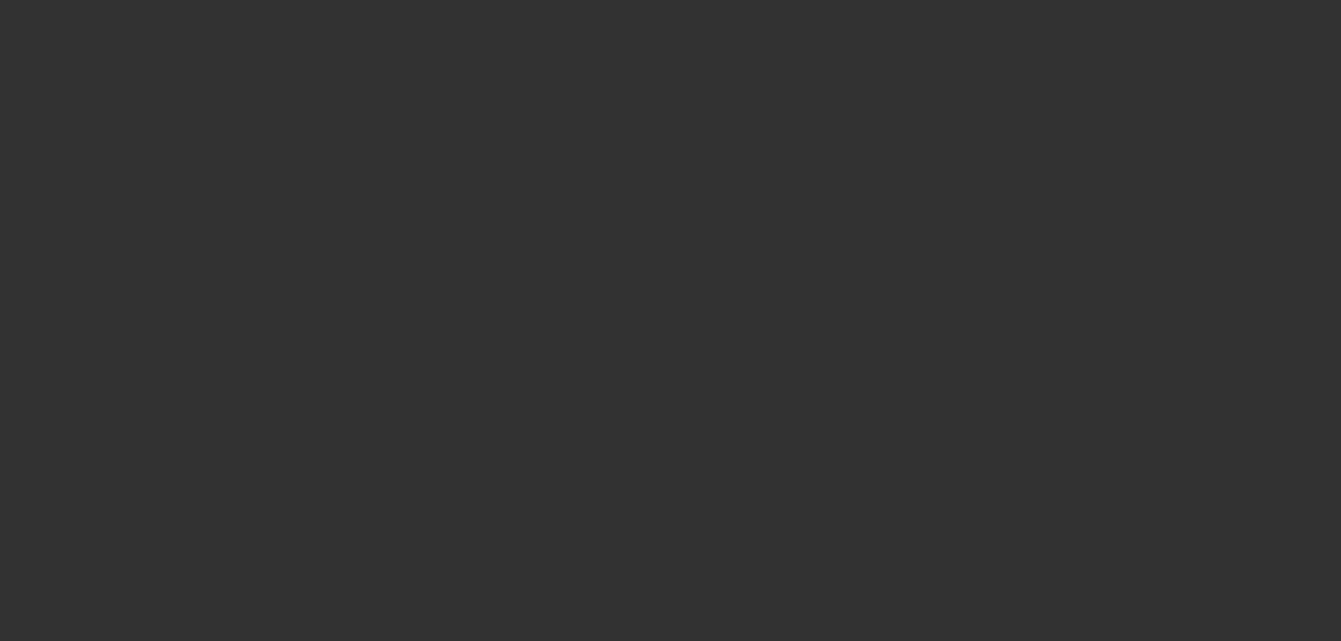
select select "3"
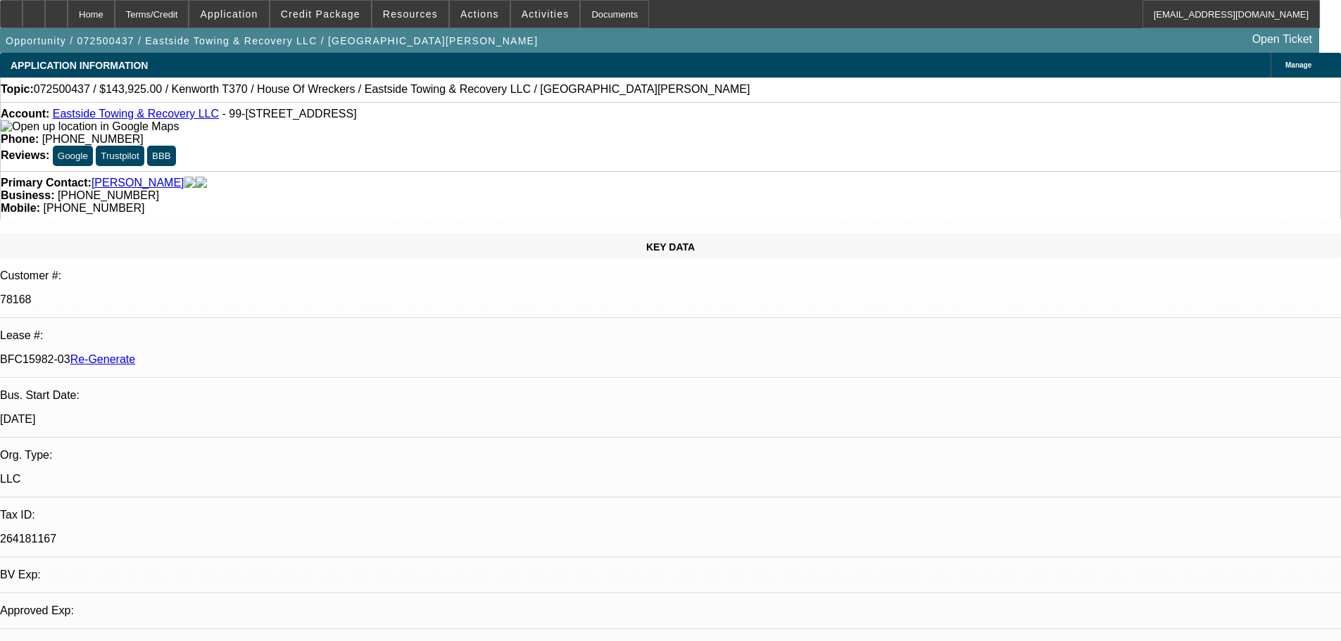
select select "0"
select select "6"
click at [535, 18] on span "Activities" at bounding box center [546, 13] width 48 height 11
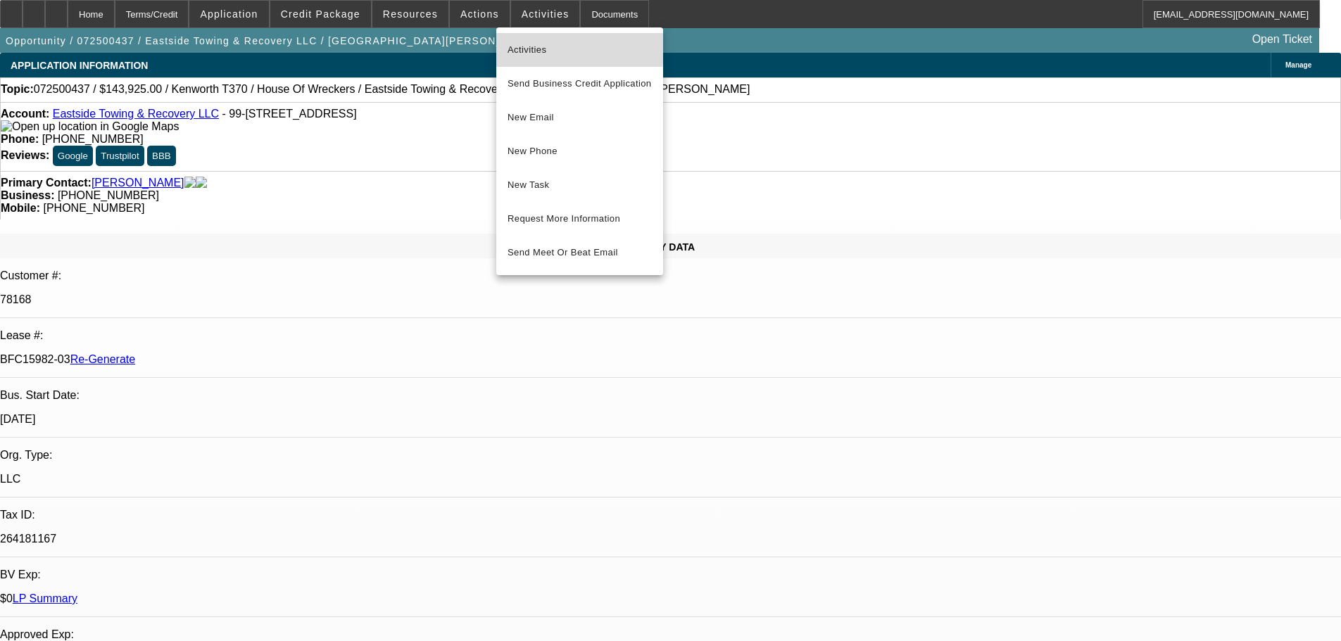
click at [546, 46] on span "Activities" at bounding box center [580, 50] width 144 height 17
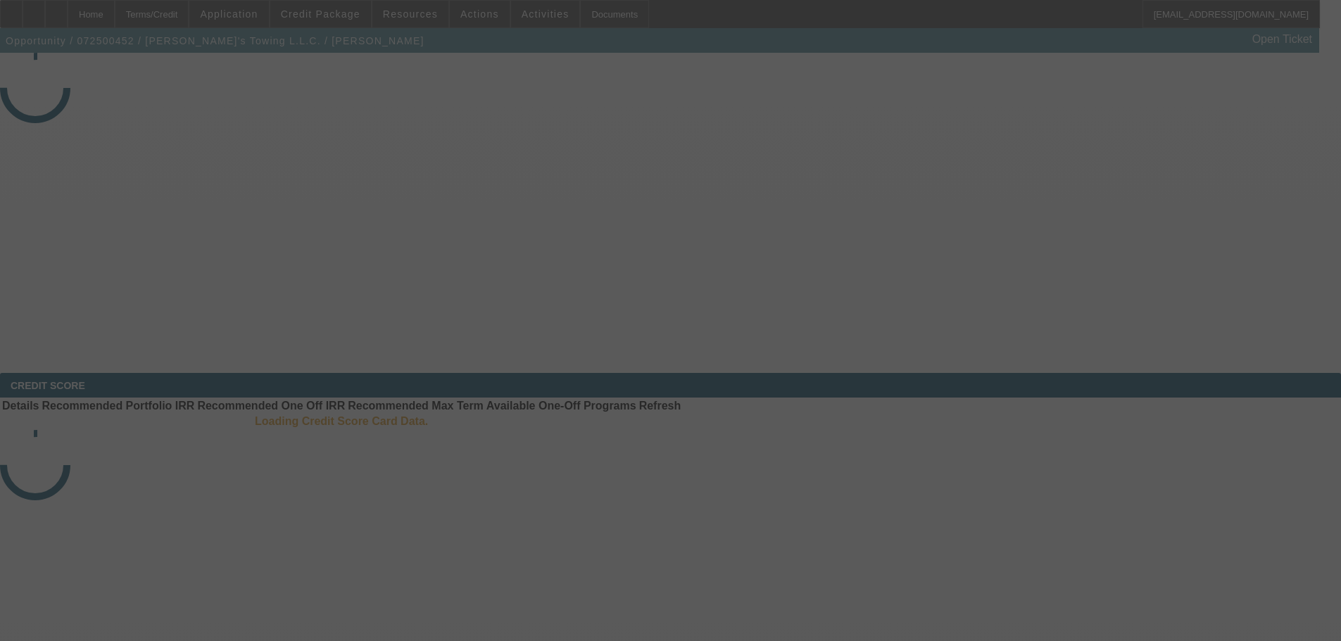
select select "3"
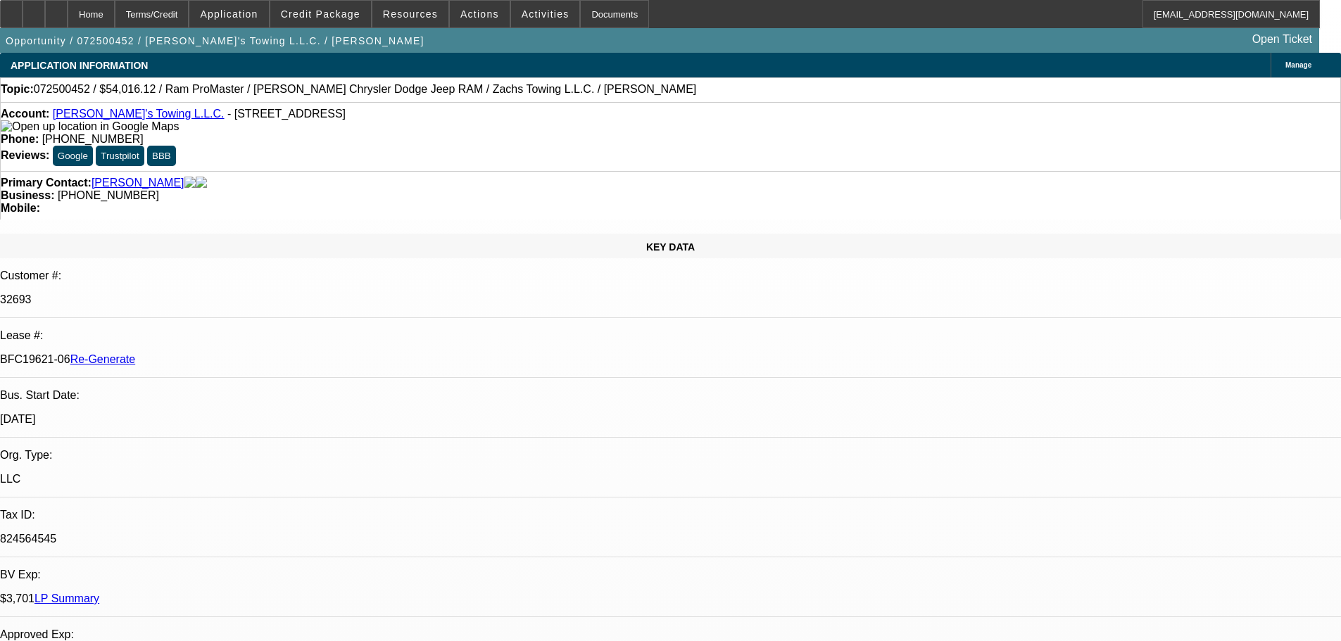
select select "0"
select select "3"
select select "0"
select select "6"
